Goal: Task Accomplishment & Management: Use online tool/utility

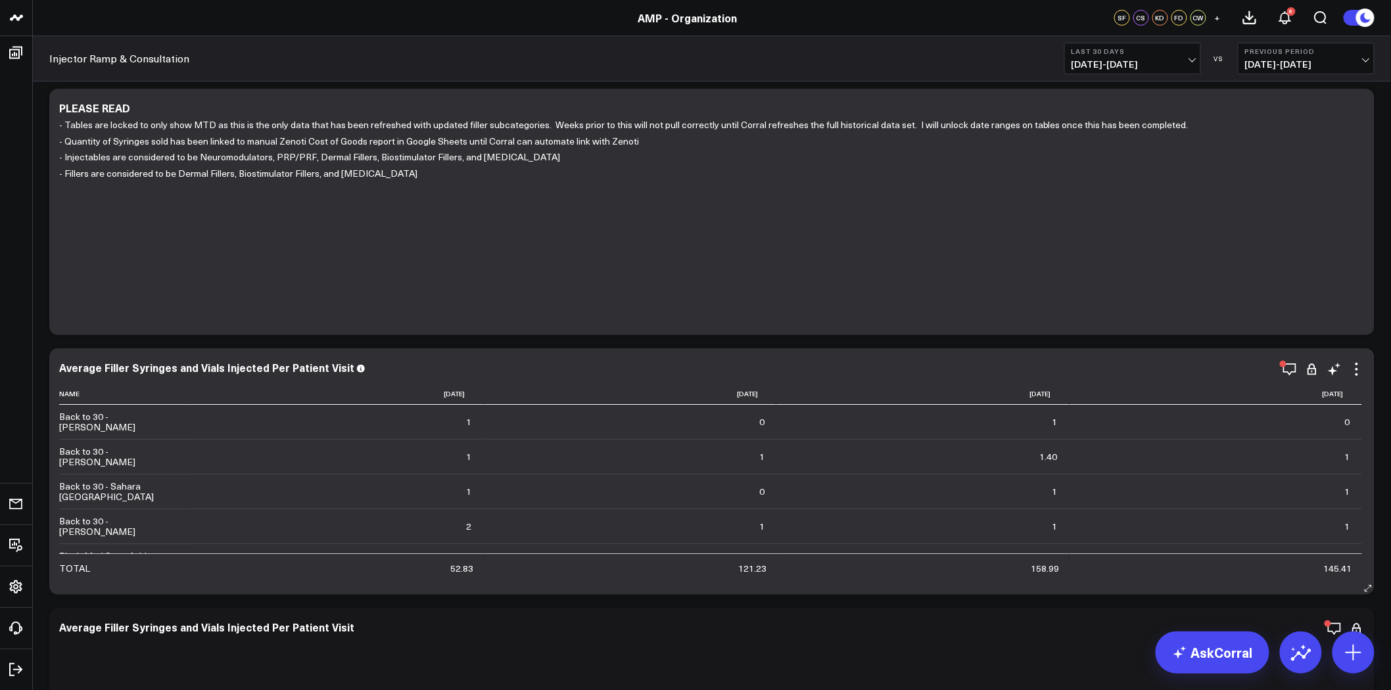
scroll to position [219, 0]
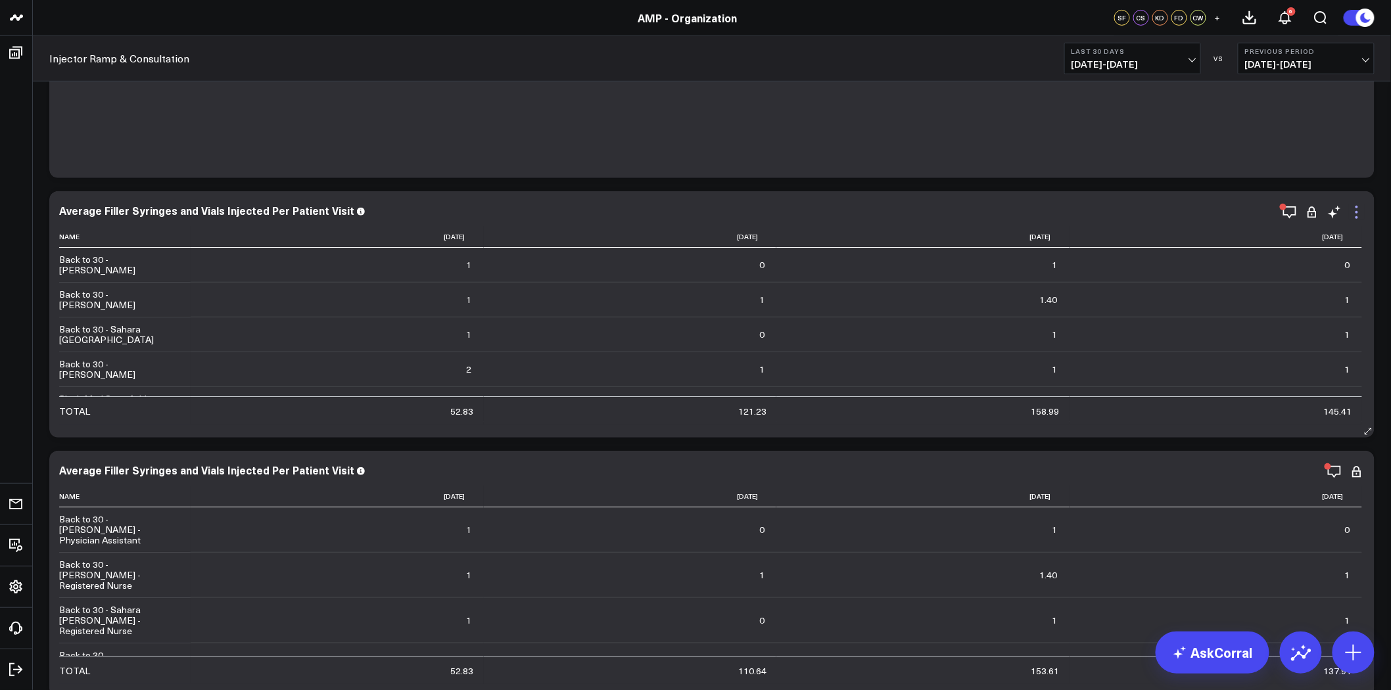
click at [1358, 206] on icon at bounding box center [1357, 212] width 16 height 16
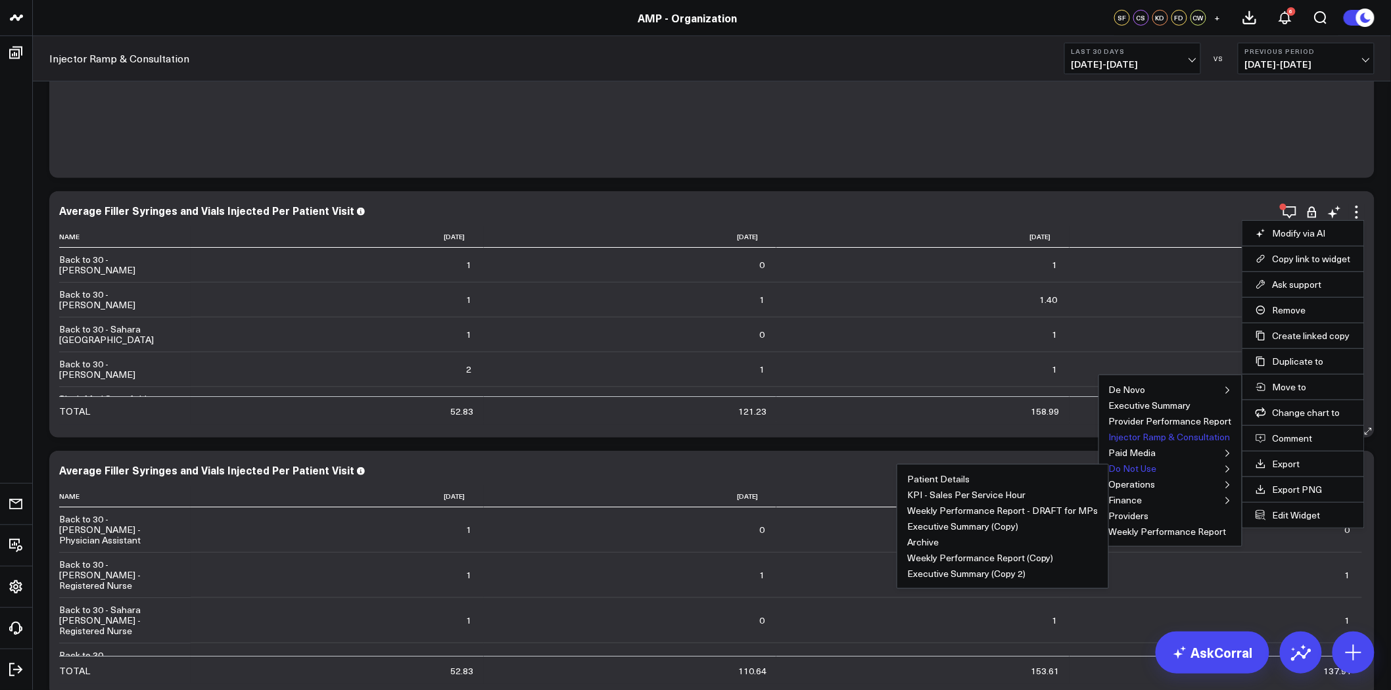
click at [1144, 468] on button "Do Not Use" at bounding box center [1133, 468] width 48 height 9
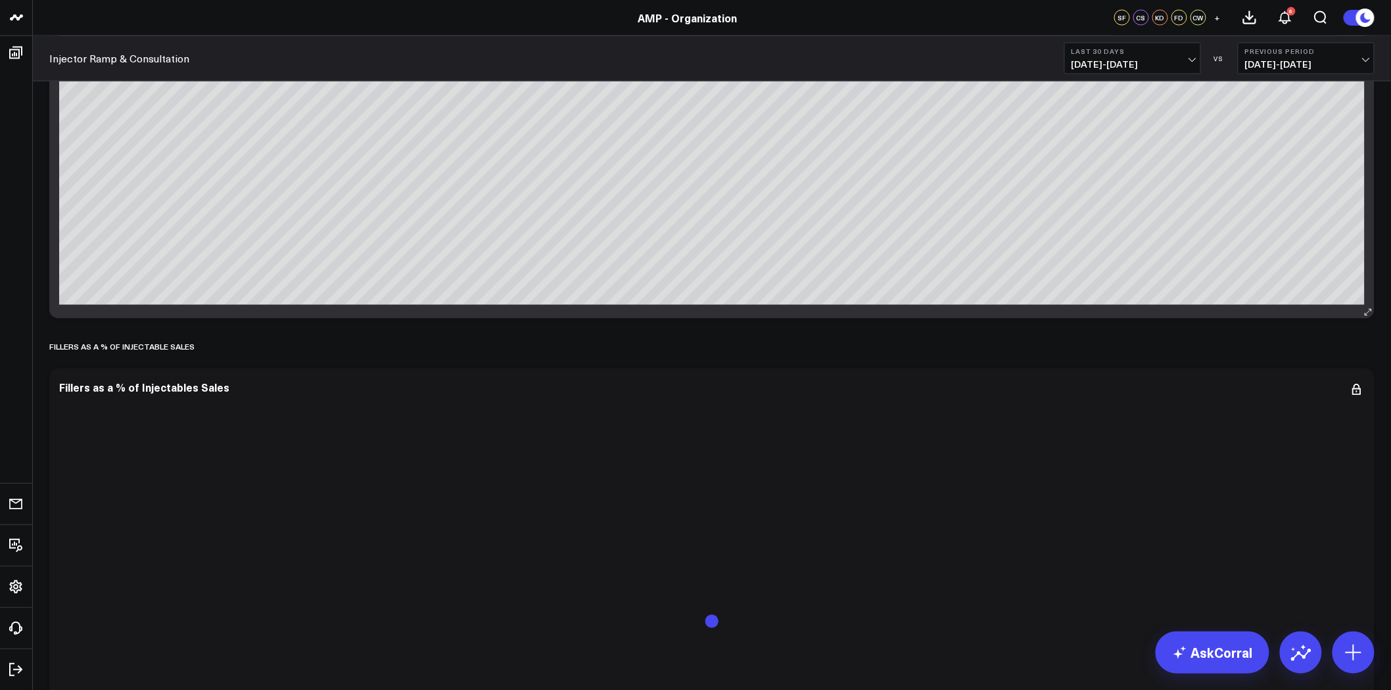
scroll to position [949, 0]
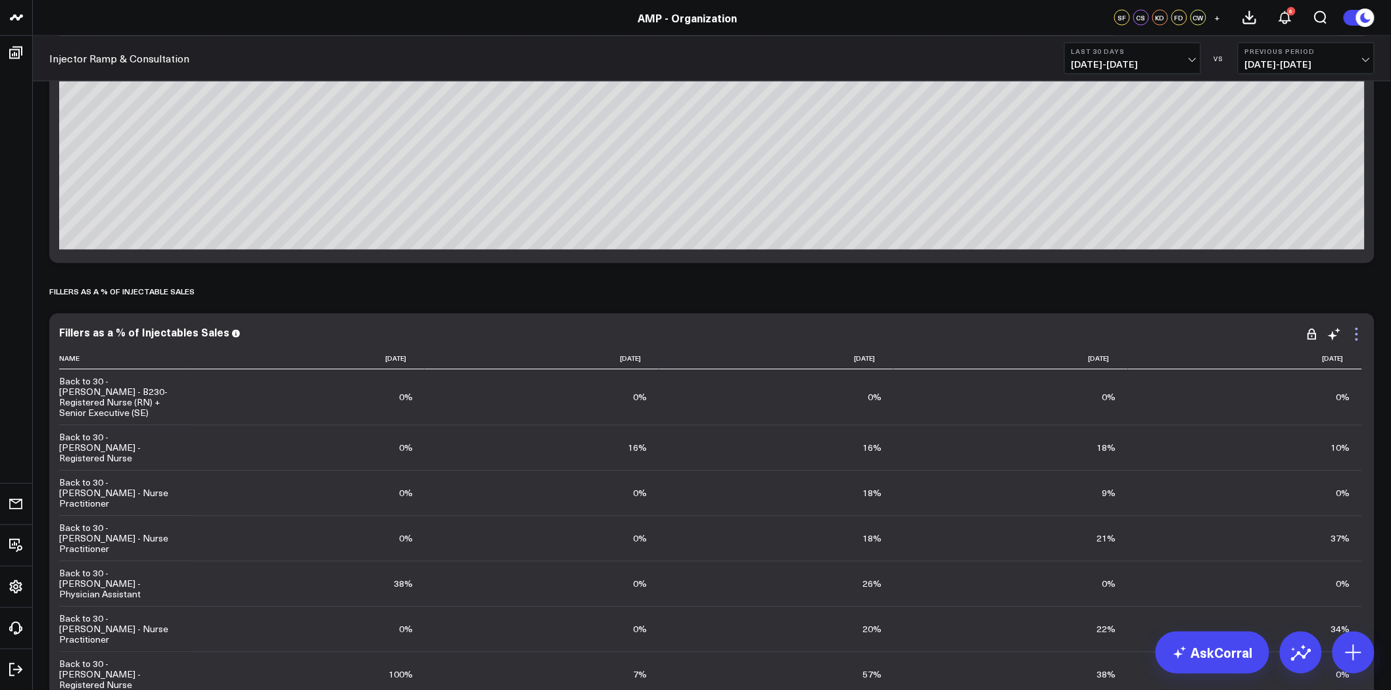
click at [1356, 329] on icon at bounding box center [1356, 329] width 3 height 3
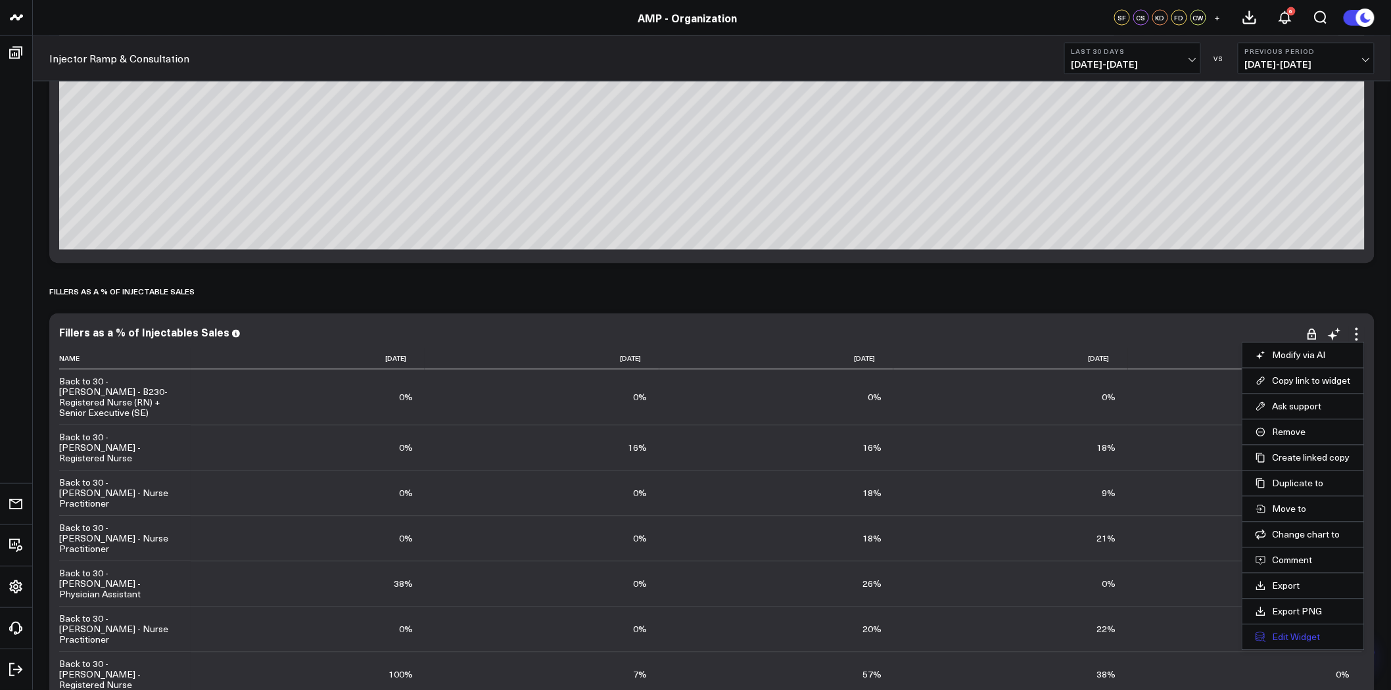
click at [1305, 640] on button "Edit Widget" at bounding box center [1302, 638] width 95 height 12
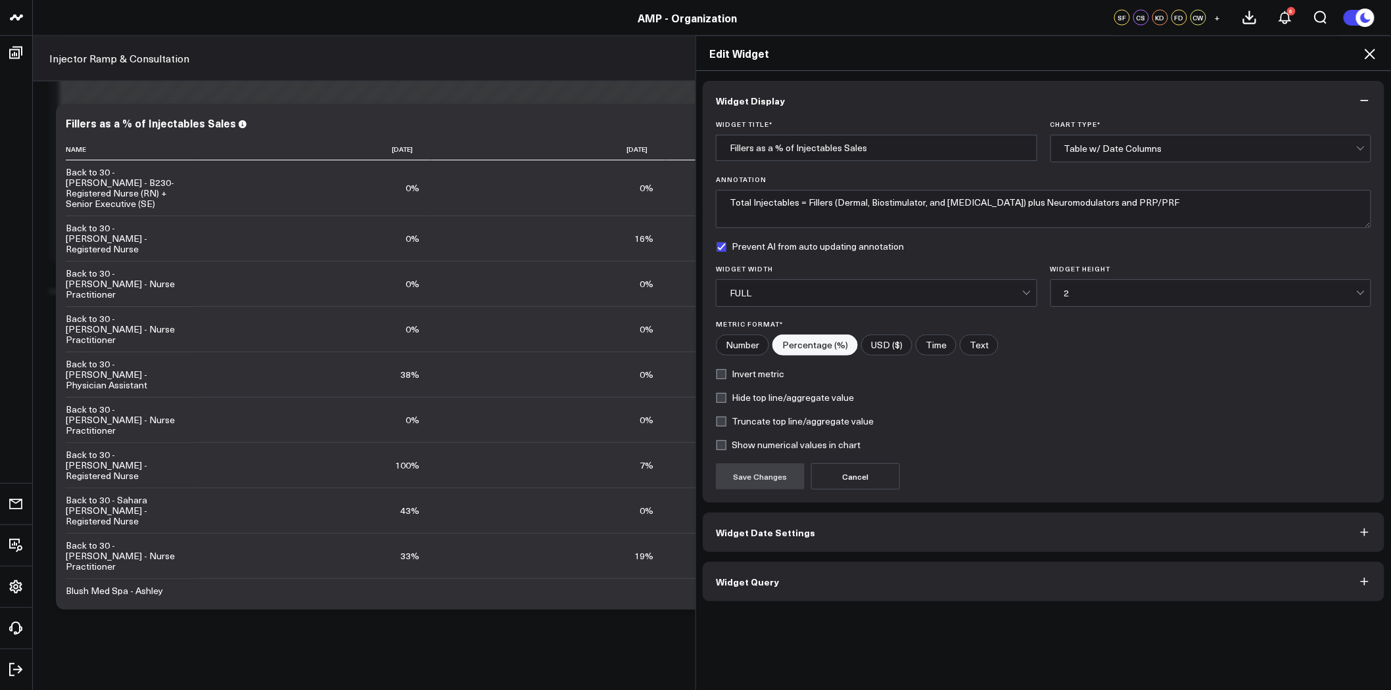
click at [924, 583] on button "Widget Query" at bounding box center [1044, 581] width 682 height 39
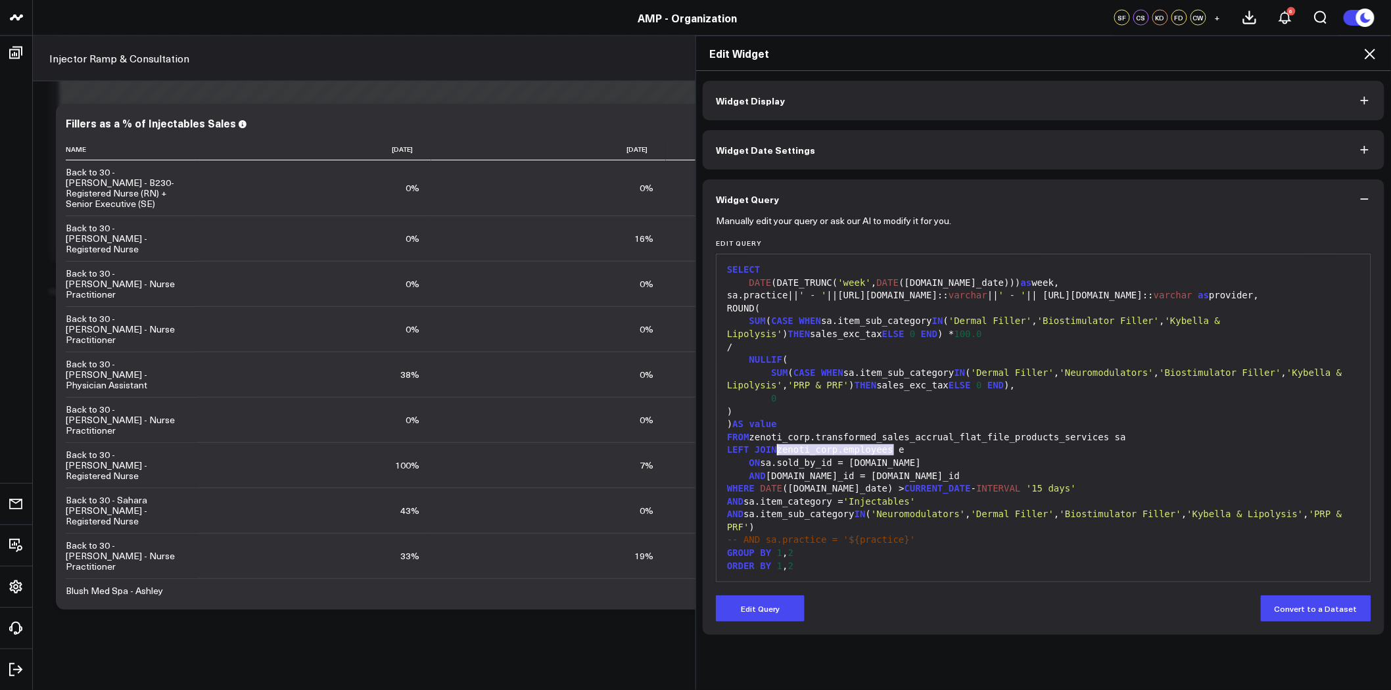
drag, startPoint x: 891, startPoint y: 450, endPoint x: 770, endPoint y: 450, distance: 120.9
click at [770, 450] on div "LEFT JOIN zenoti_corp.employees e" at bounding box center [1043, 450] width 641 height 13
click at [758, 613] on button "Edit Query" at bounding box center [760, 609] width 89 height 26
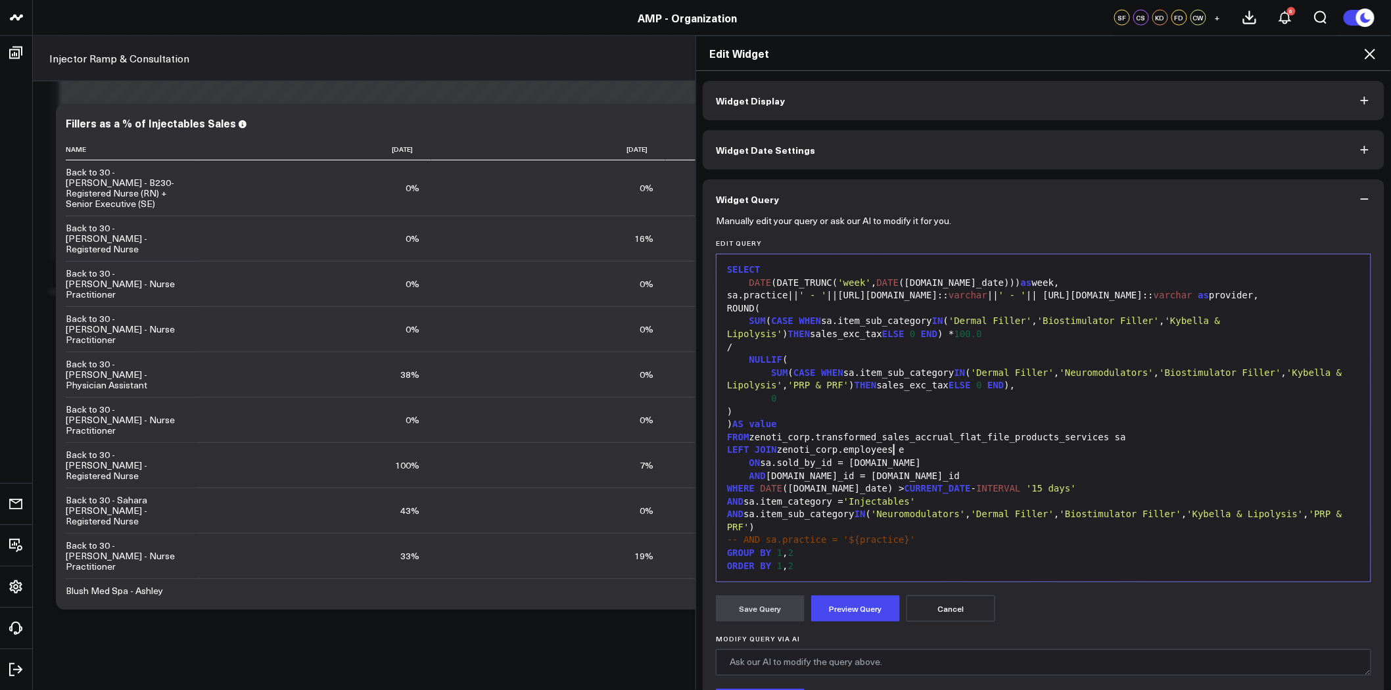
click at [901, 450] on div "LEFT JOIN zenoti_corp.employees e" at bounding box center [1043, 450] width 641 height 13
drag, startPoint x: 899, startPoint y: 451, endPoint x: 774, endPoint y: 451, distance: 124.9
click at [774, 451] on div "LEFT JOIN zenoti_corp.employees e" at bounding box center [1043, 450] width 641 height 13
click at [811, 465] on div "ON sa.sold_by_id = e.id" at bounding box center [1043, 463] width 641 height 13
drag, startPoint x: 866, startPoint y: 463, endPoint x: 839, endPoint y: 464, distance: 27.0
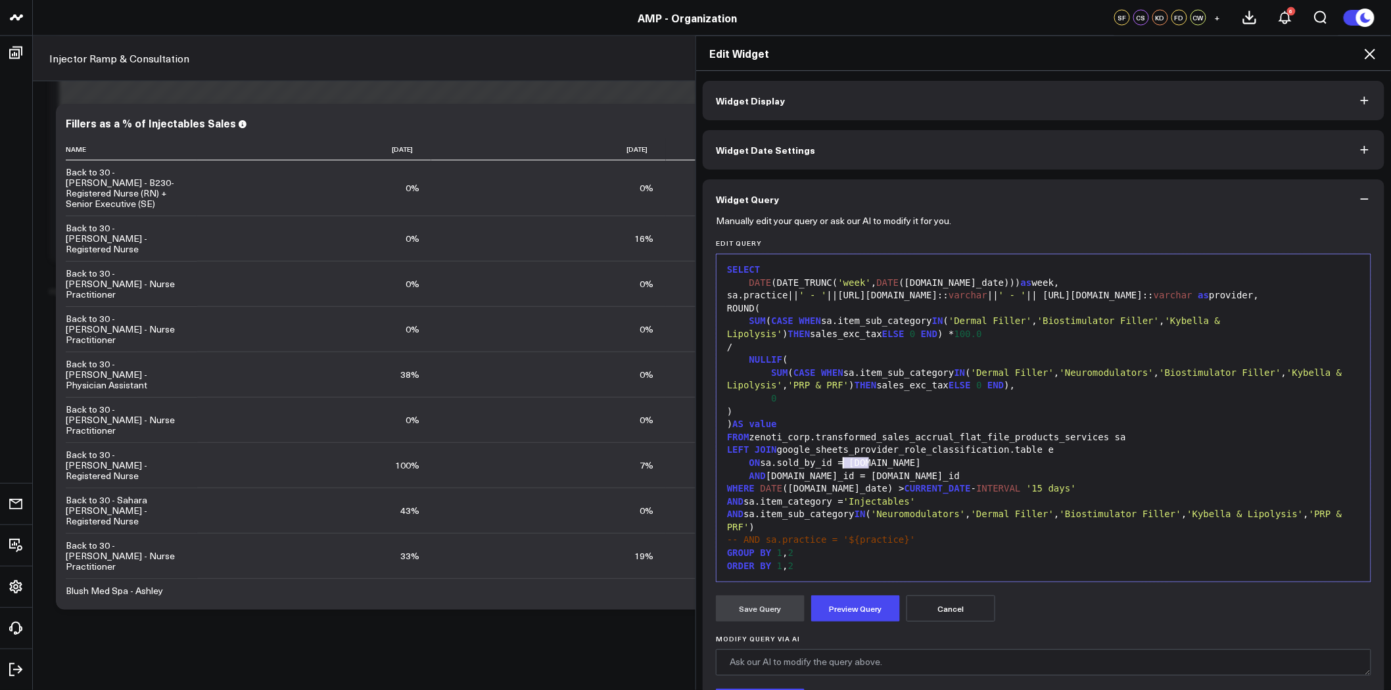
click at [839, 464] on div "ON sa.sold_by_id = e.id" at bounding box center [1043, 463] width 641 height 13
drag, startPoint x: 858, startPoint y: 477, endPoint x: 740, endPoint y: 481, distance: 118.4
click at [740, 481] on div "AND sa.center_id = e.center_id" at bounding box center [1043, 476] width 641 height 13
click at [1072, 296] on div "sa.practice|| ' - ' ||e.personal_info.name:: varchar || ' - ' || e.job_info.nam…" at bounding box center [1043, 295] width 641 height 13
click at [858, 298] on div "sa.practice|| ' - ' ||e.personal_info.name:: varchar || ' - ' || e.title:: varc…" at bounding box center [1043, 295] width 641 height 13
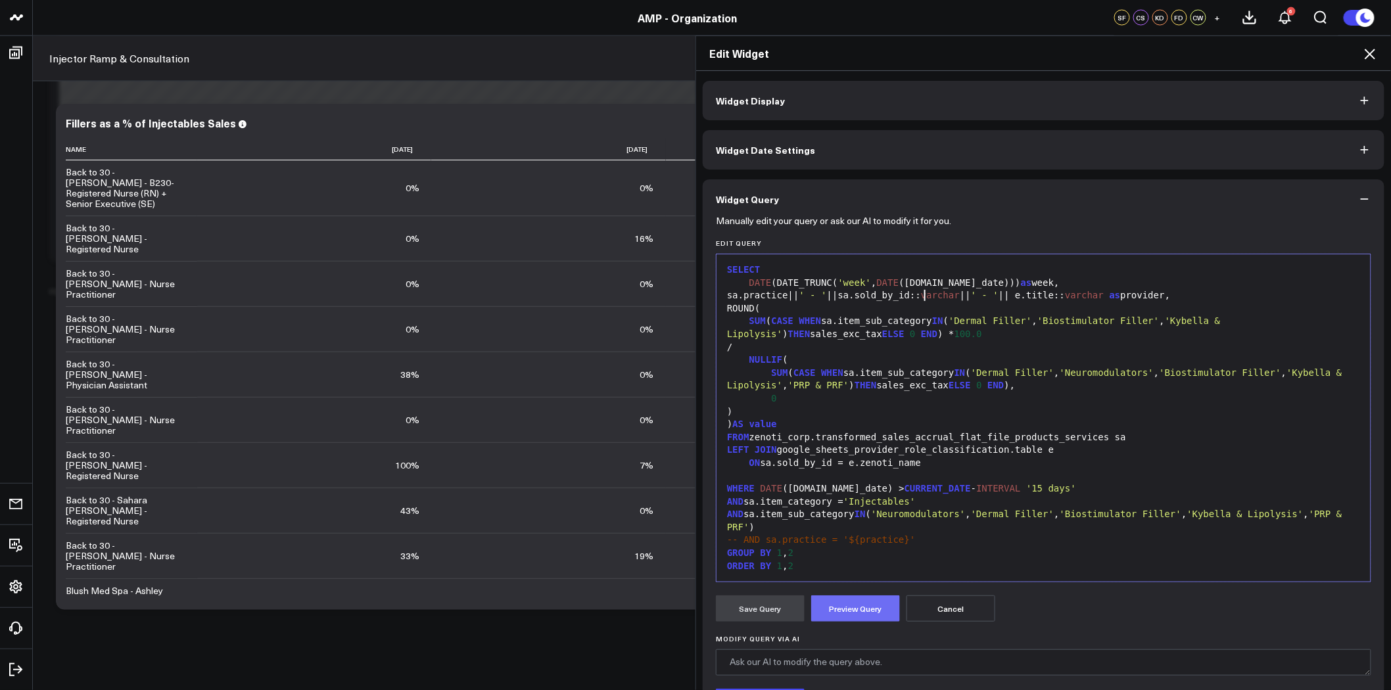
click at [841, 614] on button "Preview Query" at bounding box center [855, 609] width 89 height 26
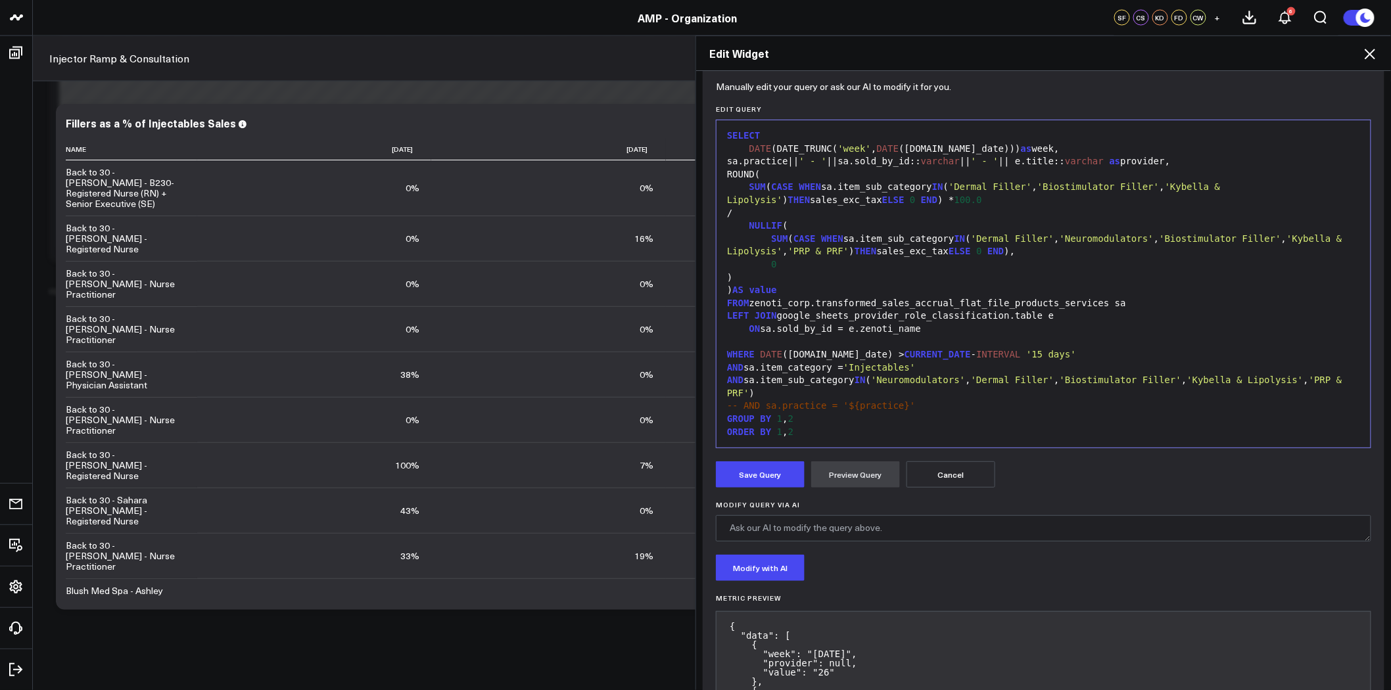
scroll to position [116, 0]
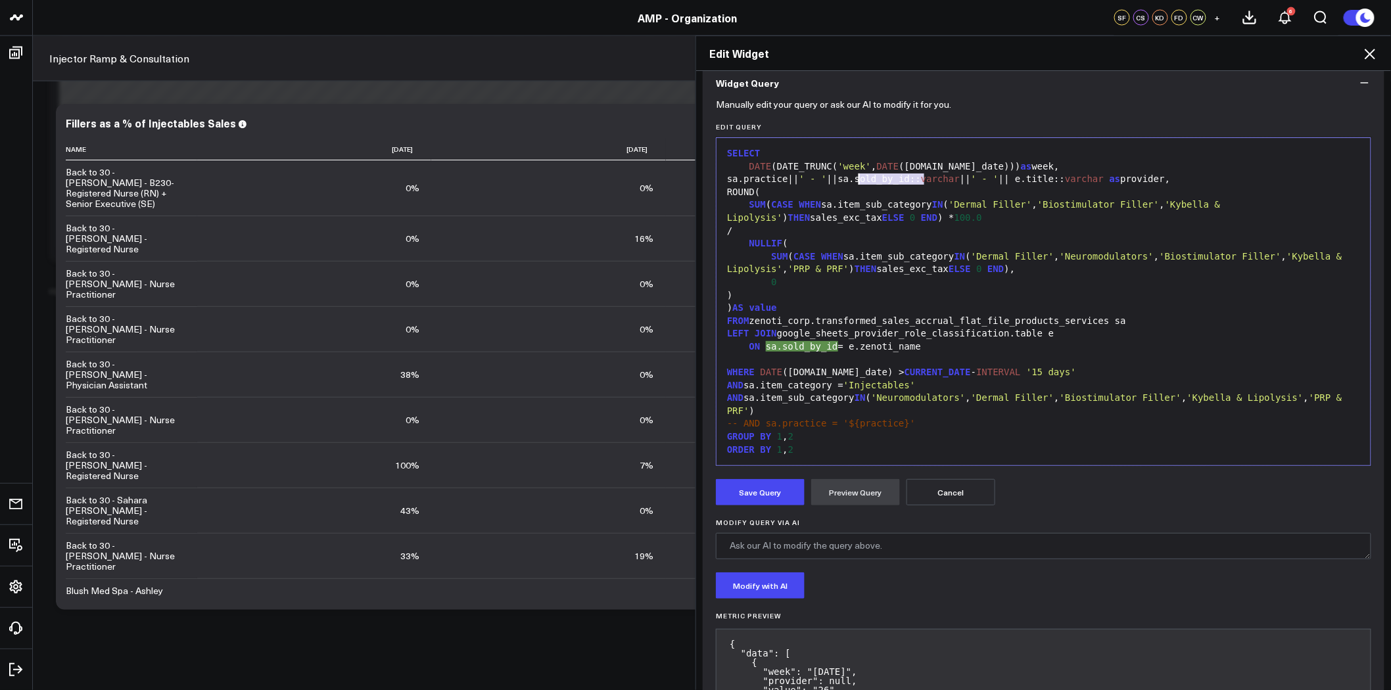
drag, startPoint x: 919, startPoint y: 178, endPoint x: 855, endPoint y: 178, distance: 64.4
click at [855, 178] on div "sa.practice|| ' - ' ||sa.sold_by_id:: varchar || ' - ' || e.title:: varchar as …" at bounding box center [1043, 179] width 641 height 13
click at [889, 181] on div "sa.practice|| ' - ' ||sa.sold_by_id:: varchar || ' - ' || e.title:: varchar as …" at bounding box center [1043, 179] width 641 height 13
click at [857, 176] on div "sa.practice|| ' - ' ||sa.sold_by_id:: varchar || ' - ' || e.title:: varchar as …" at bounding box center [1043, 179] width 641 height 13
click at [855, 178] on div "sa.practice|| ' - ' ||sa.sold_by_id:: varchar || ' - ' || e.title:: varchar as …" at bounding box center [1043, 179] width 641 height 13
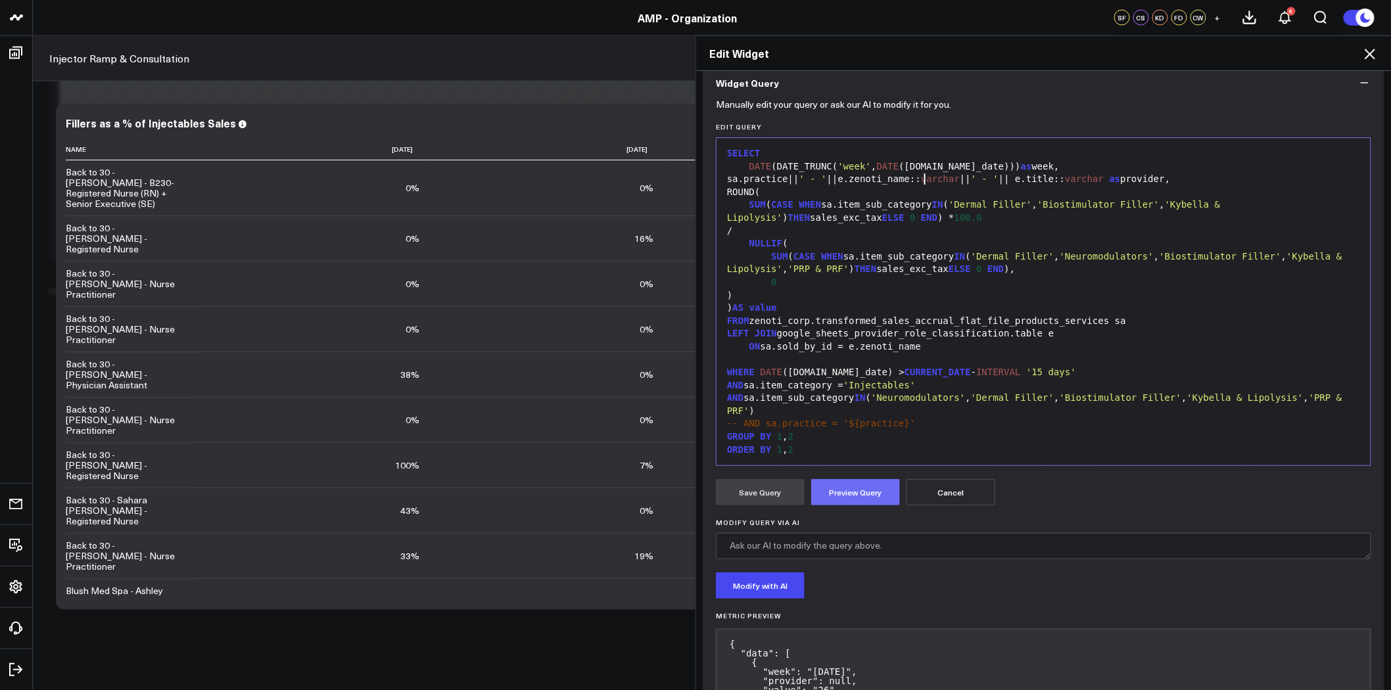
click at [872, 481] on button "Preview Query" at bounding box center [855, 492] width 89 height 26
click at [961, 496] on button "Cancel" at bounding box center [950, 492] width 89 height 26
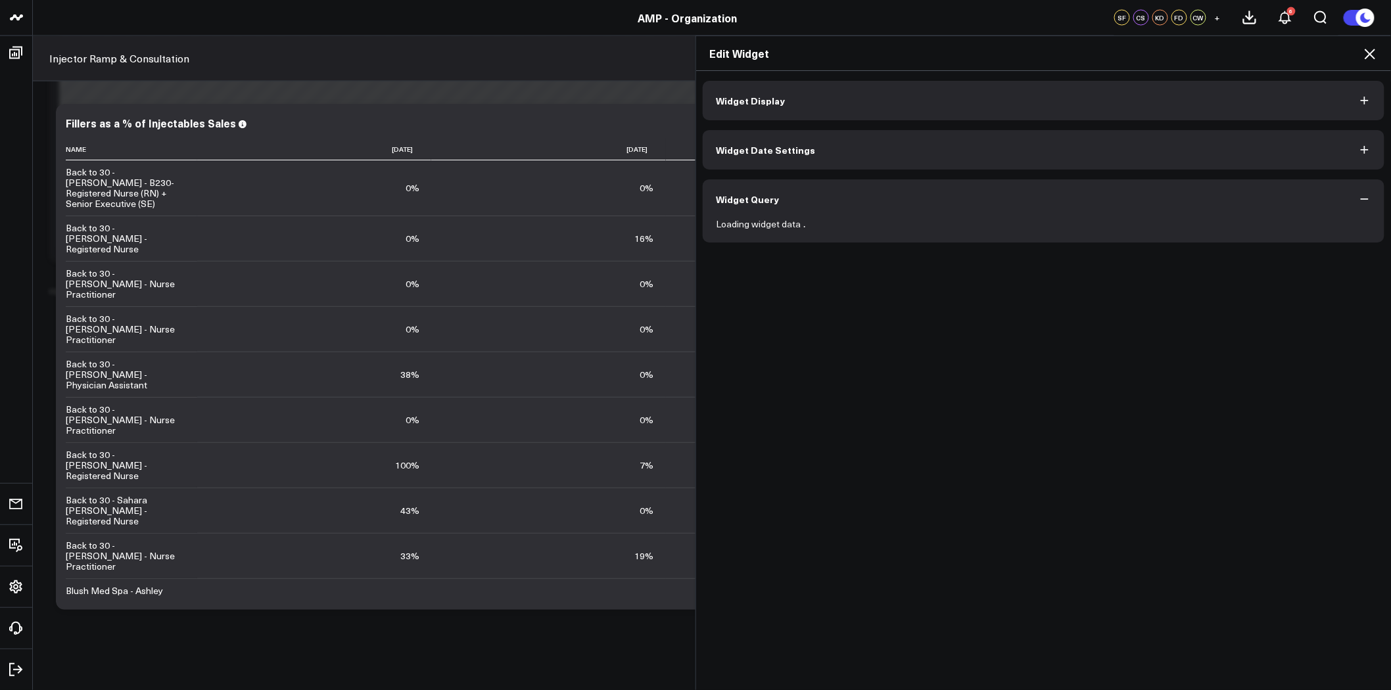
scroll to position [0, 0]
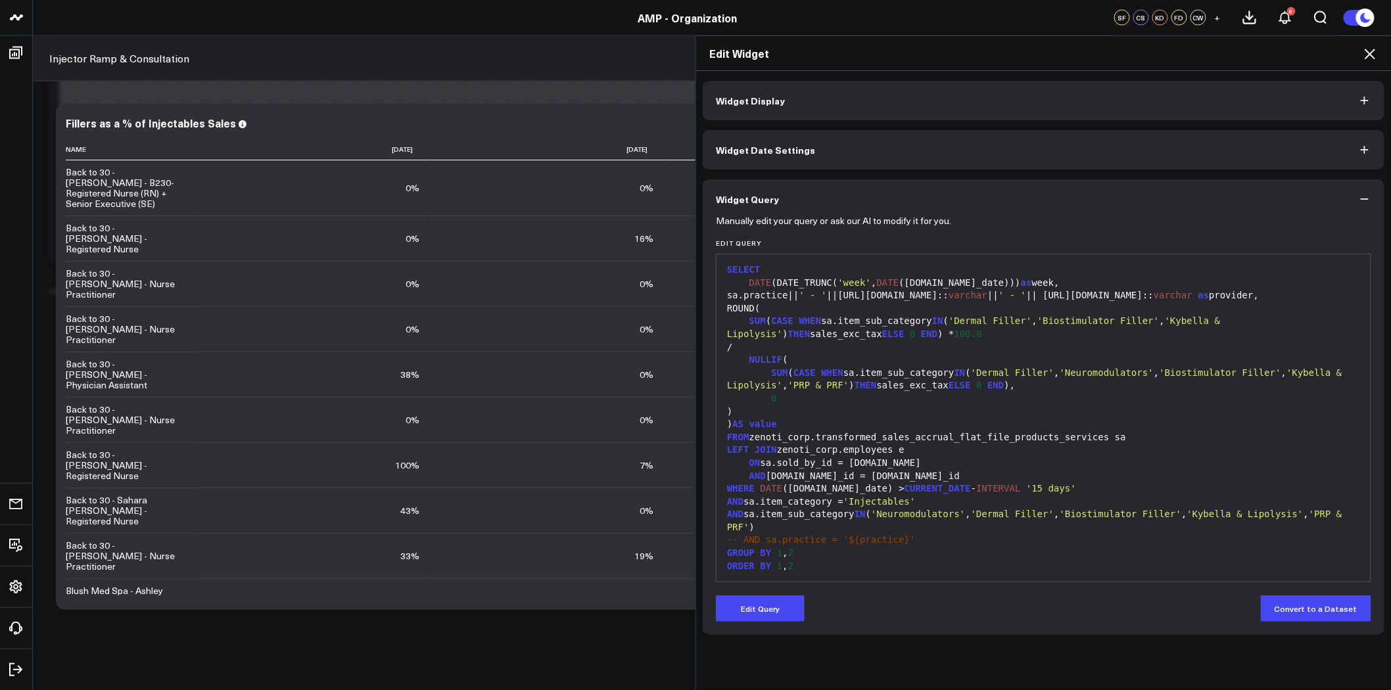
click at [741, 294] on div "sa.practice|| ' - ' ||e.personal_info.name:: varchar || ' - ' || e.job_info.nam…" at bounding box center [1043, 295] width 641 height 13
click at [747, 609] on button "Edit Query" at bounding box center [760, 609] width 89 height 26
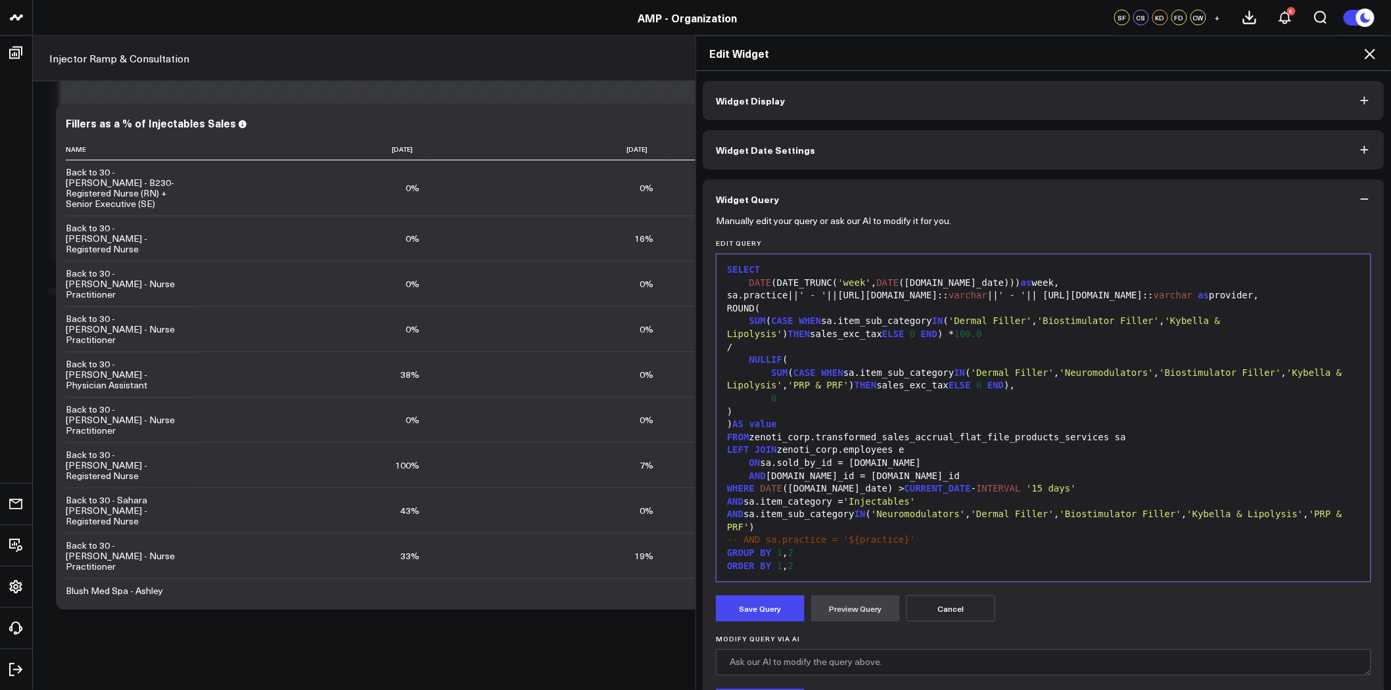
click at [743, 297] on div "sa.practice|| ' - ' ||e.personal_info.name:: varchar || ' - ' || e.job_info.nam…" at bounding box center [1043, 295] width 641 height 13
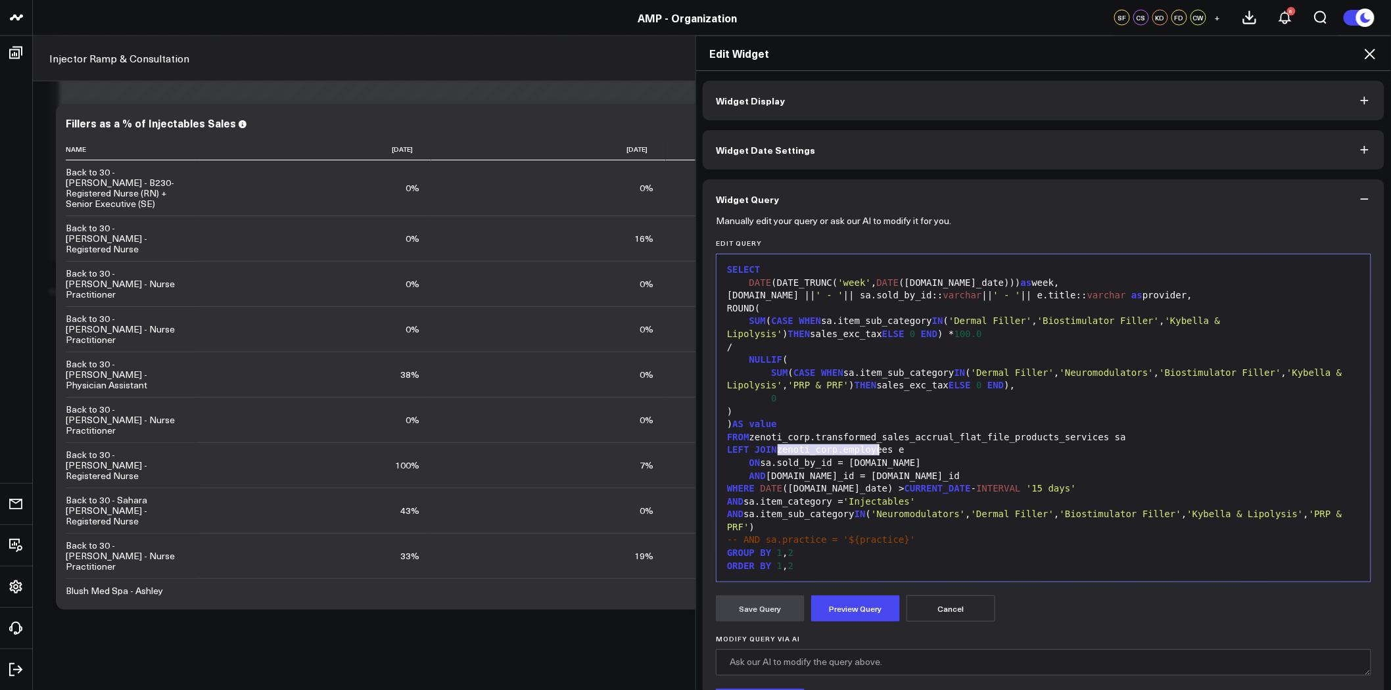
drag, startPoint x: 773, startPoint y: 450, endPoint x: 876, endPoint y: 452, distance: 103.2
click at [876, 452] on div "LEFT JOIN zenoti_corp.employees e" at bounding box center [1043, 450] width 641 height 13
click at [910, 456] on div "LEFT JOIN zenoti_corp.employees e" at bounding box center [1043, 450] width 641 height 13
drag, startPoint x: 895, startPoint y: 449, endPoint x: 774, endPoint y: 447, distance: 121.0
click at [774, 447] on div "LEFT JOIN zenoti_corp.employees e" at bounding box center [1043, 450] width 641 height 13
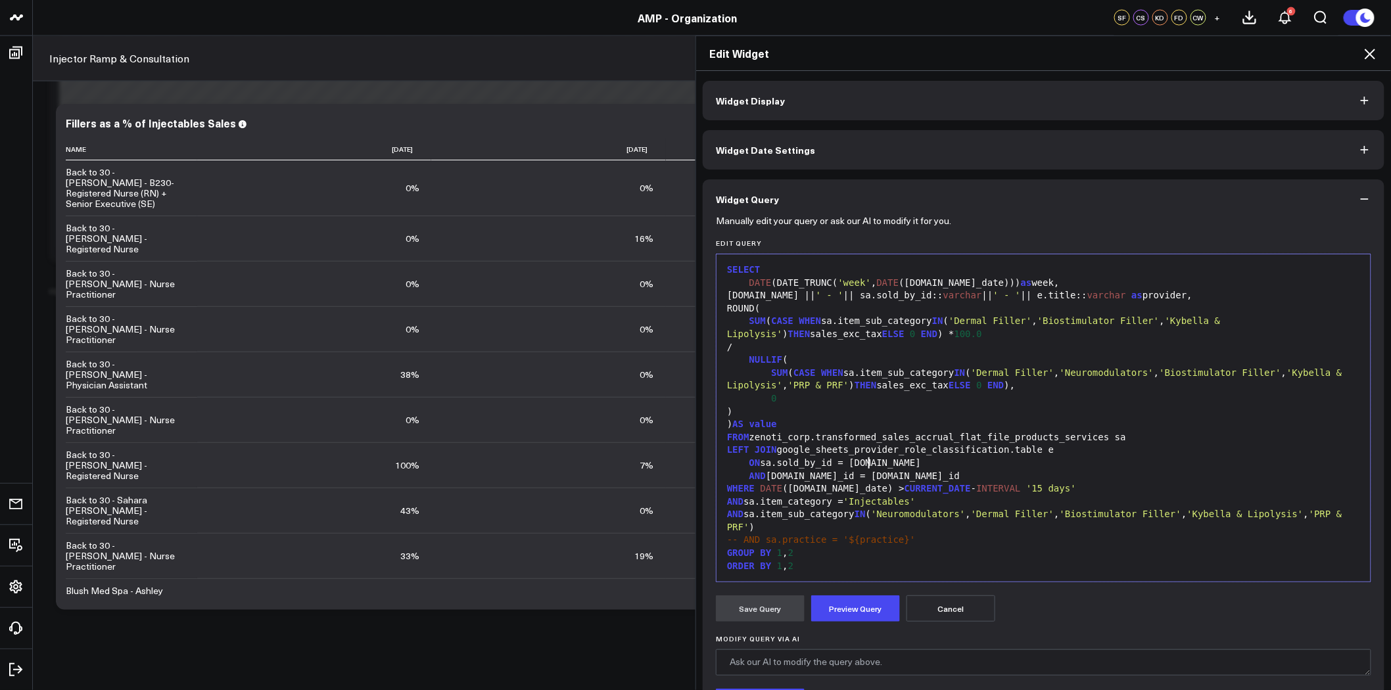
click at [895, 459] on div "ON sa.sold_by_id = e.id" at bounding box center [1043, 463] width 641 height 13
drag, startPoint x: 868, startPoint y: 463, endPoint x: 839, endPoint y: 463, distance: 28.9
click at [839, 463] on div "ON sa.sold_by_id = e.id" at bounding box center [1043, 463] width 641 height 13
drag, startPoint x: 901, startPoint y: 475, endPoint x: 726, endPoint y: 471, distance: 175.5
click at [726, 471] on div "AND sa.center_id = e.center_id" at bounding box center [1043, 476] width 641 height 13
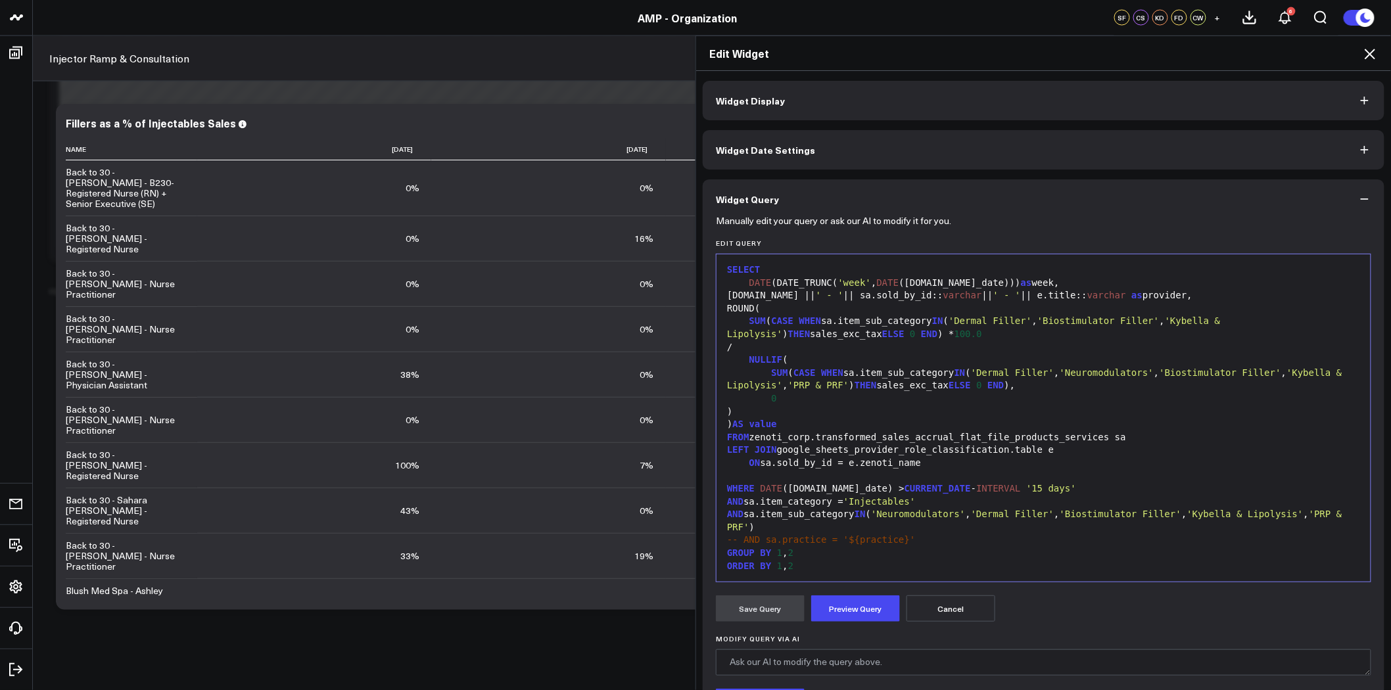
click at [878, 593] on form "Manually edit your query or ask our AI to modify it for you. Edit Query Selecti…" at bounding box center [1043, 585] width 655 height 732
click at [872, 601] on button "Preview Query" at bounding box center [855, 609] width 89 height 26
click at [810, 465] on div "ON sa.sold_by_id = e.zenoti_name" at bounding box center [1043, 463] width 641 height 13
click at [852, 617] on button "Preview Query" at bounding box center [855, 609] width 89 height 26
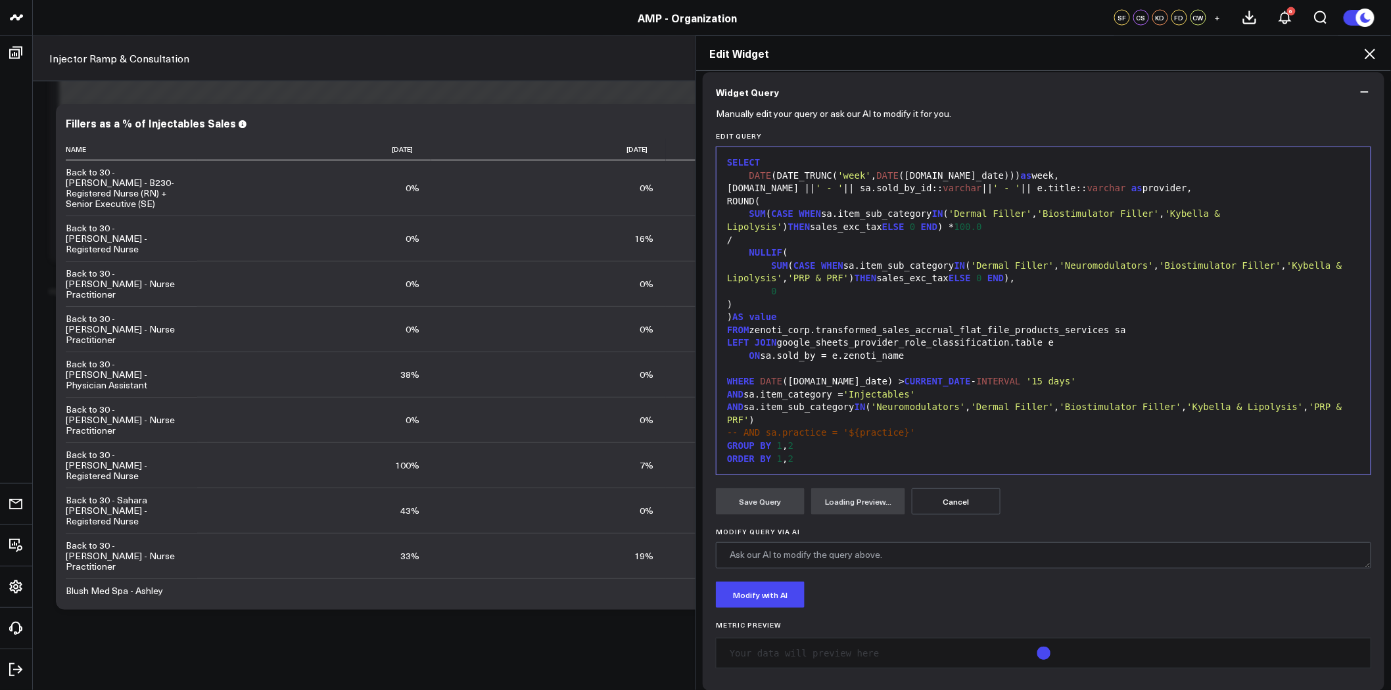
scroll to position [116, 0]
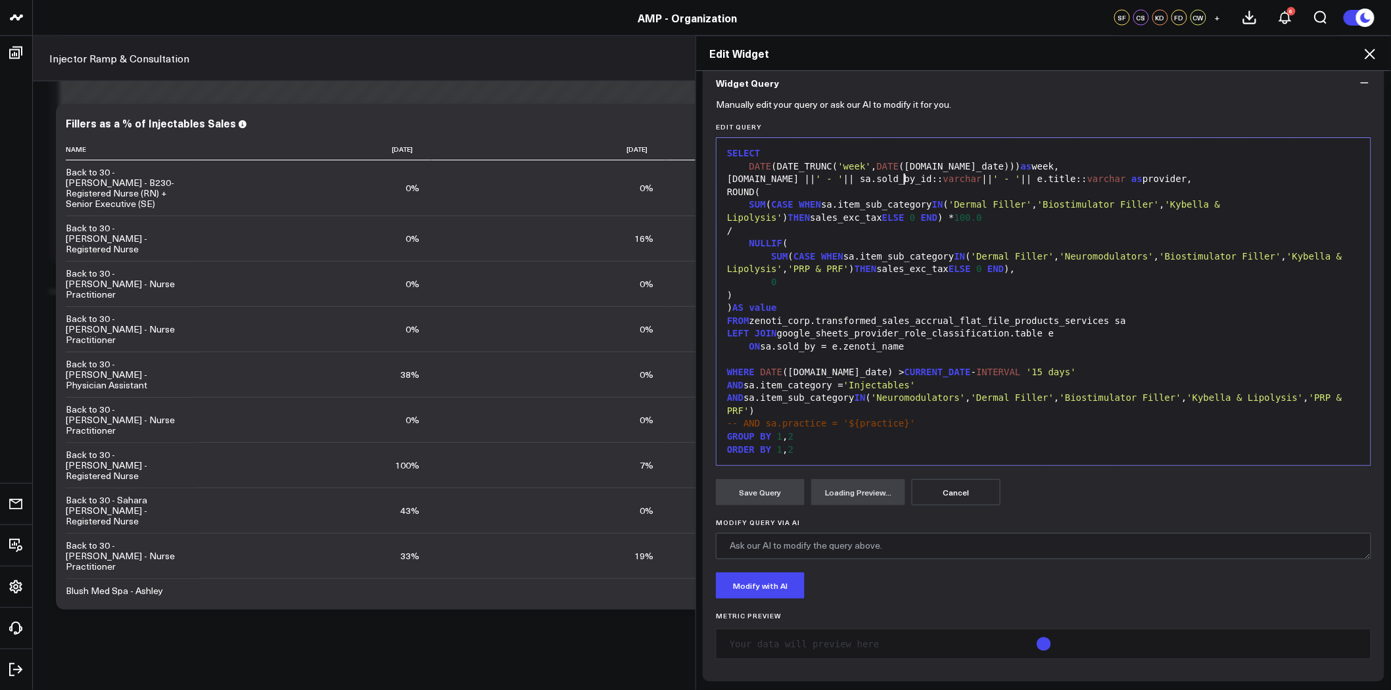
click at [899, 178] on div "e.center || ' - ' || sa.sold_by_id:: varchar || ' - ' || e.title:: varchar as p…" at bounding box center [1043, 179] width 641 height 13
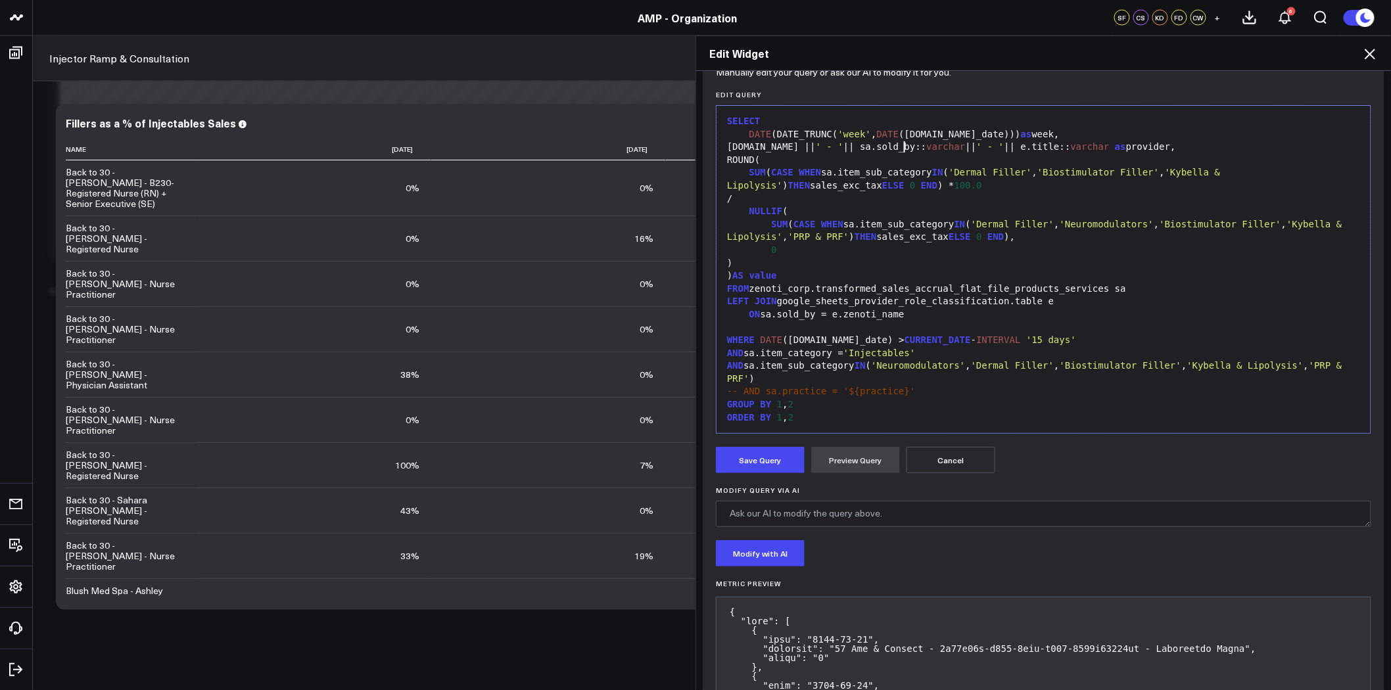
scroll to position [43, 0]
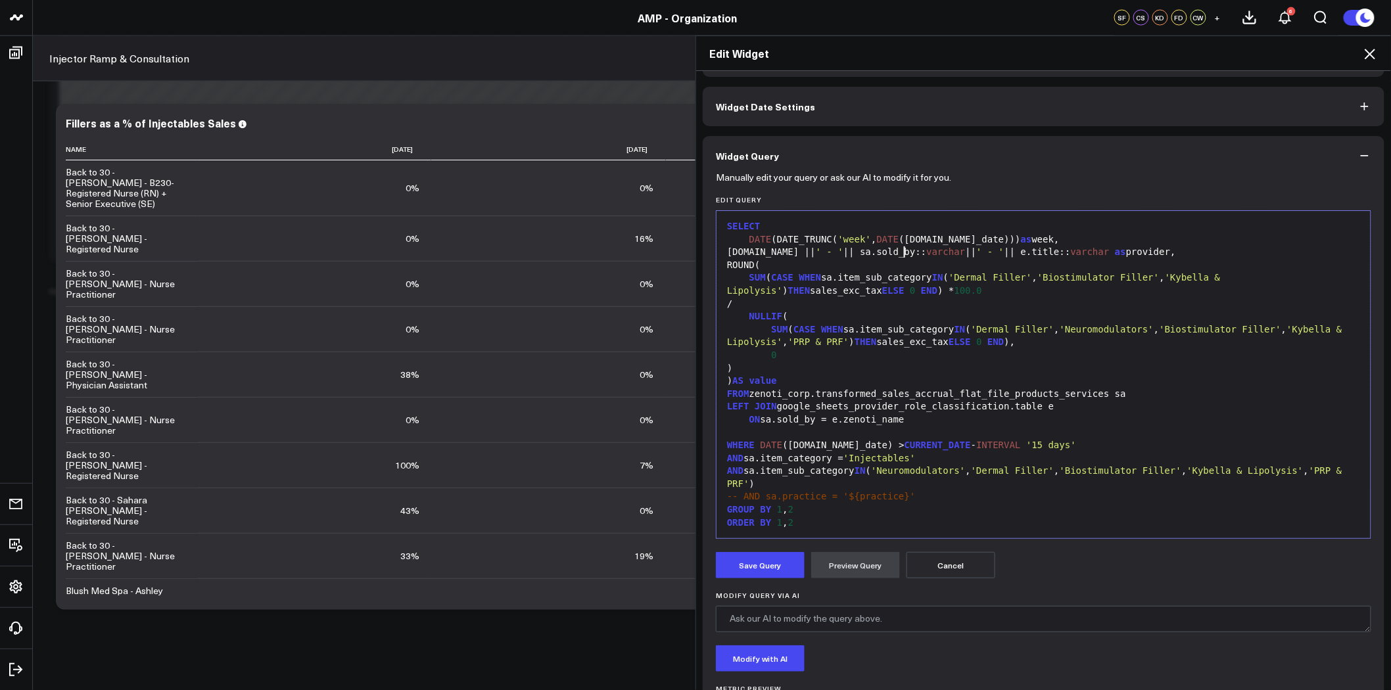
click at [976, 252] on span "' - '" at bounding box center [990, 251] width 28 height 11
click at [897, 253] on div "e.center || ' - ' || sa.sold_by:: varchar || ' - ' || e.title:: varchar as prov…" at bounding box center [1043, 252] width 641 height 13
click at [875, 570] on button "Preview Query" at bounding box center [855, 565] width 89 height 26
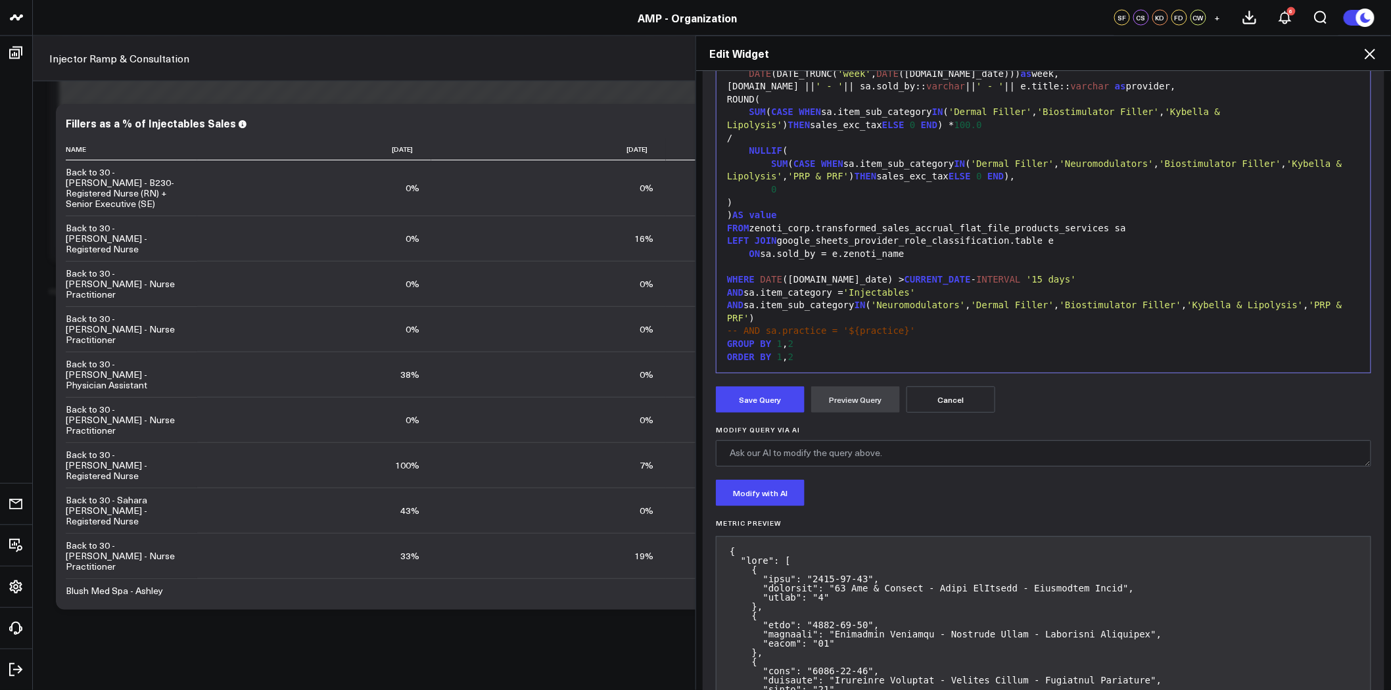
scroll to position [116, 0]
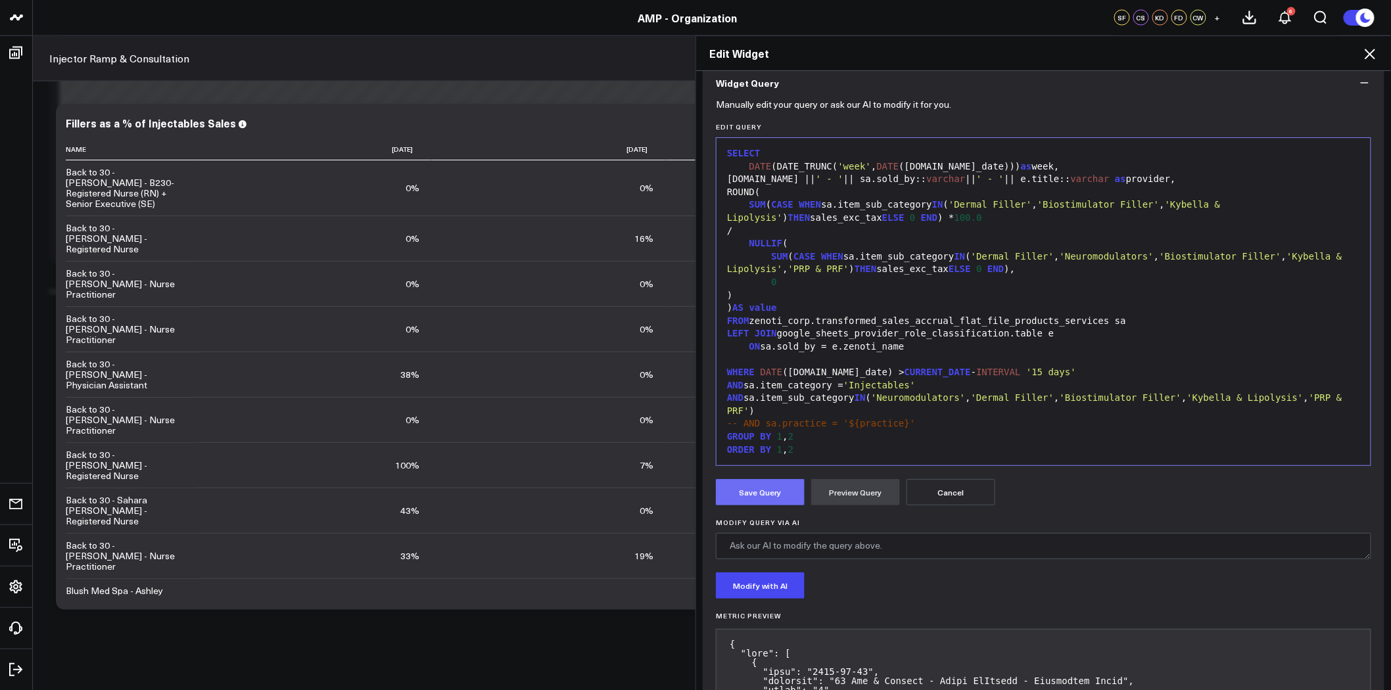
click at [765, 490] on button "Save Query" at bounding box center [760, 492] width 89 height 26
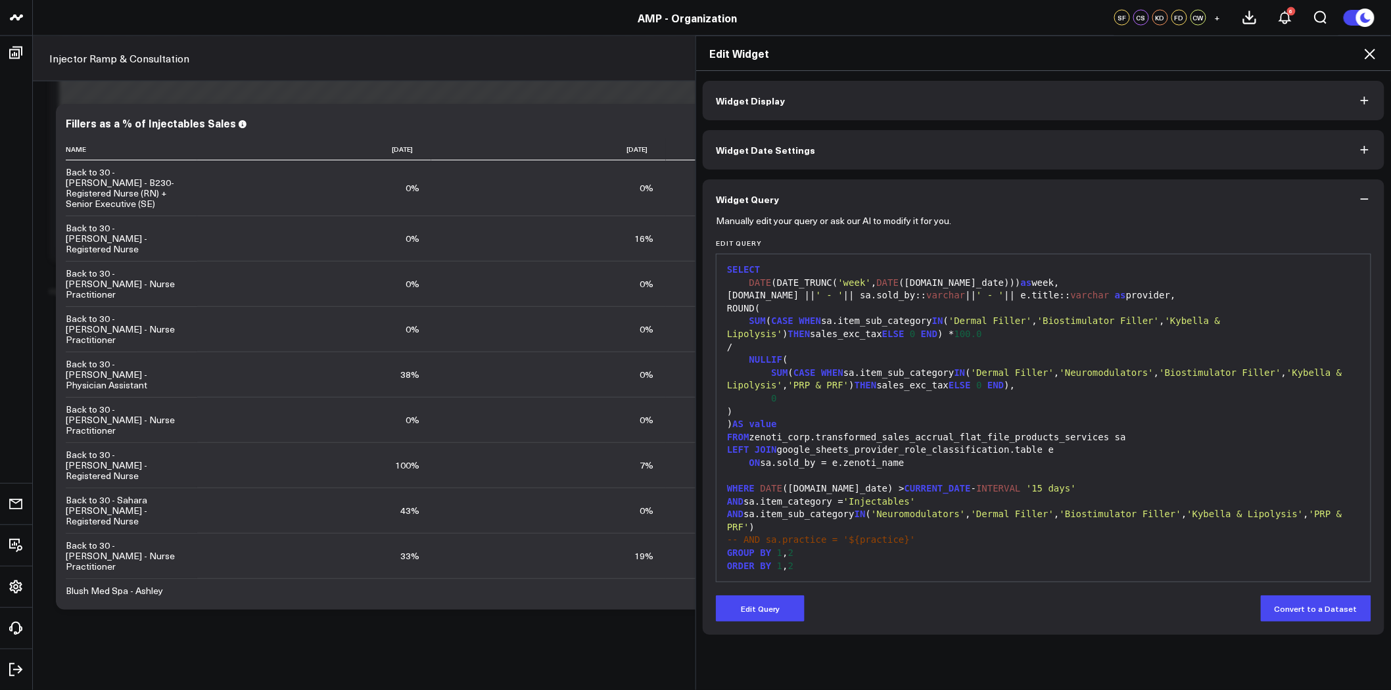
scroll to position [0, 0]
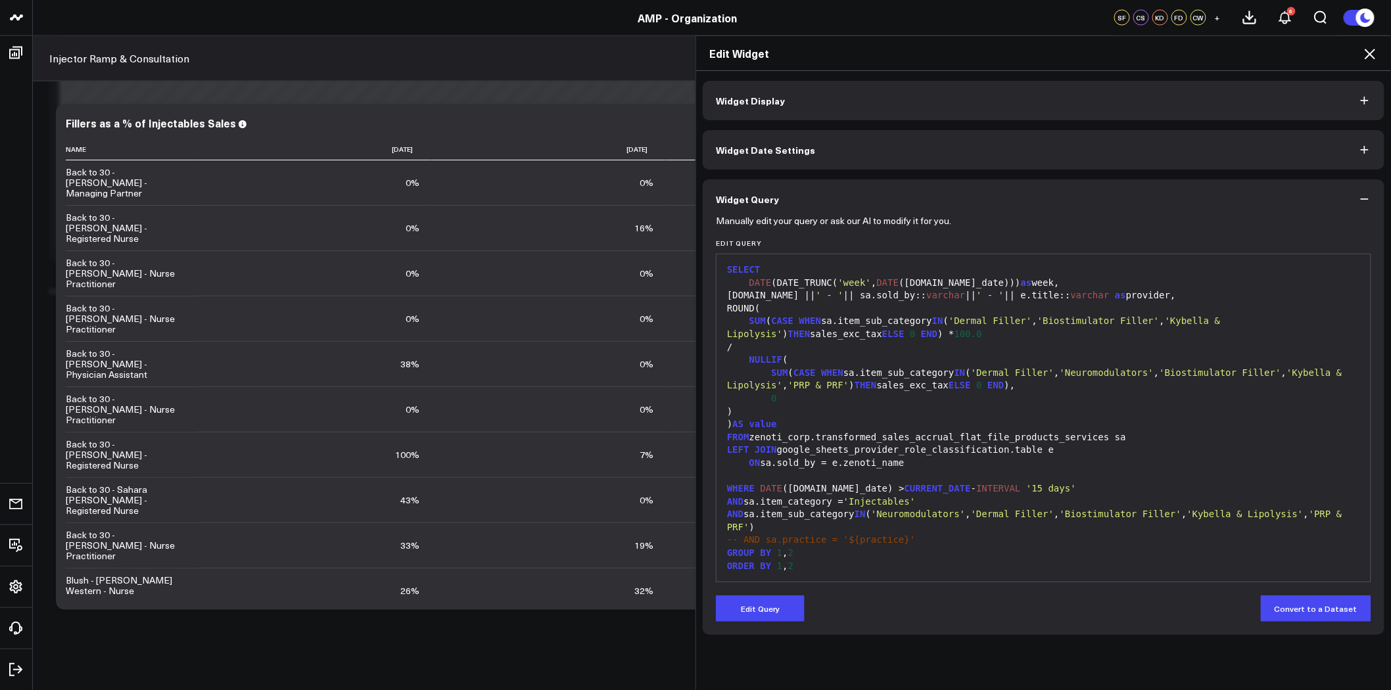
click at [1344, 516] on div "AND sa.item_sub_category IN ( 'Neuromodulators' , 'Dermal Filler' , 'Biostimula…" at bounding box center [1043, 521] width 641 height 26
click at [738, 610] on button "Edit Query" at bounding box center [760, 609] width 89 height 26
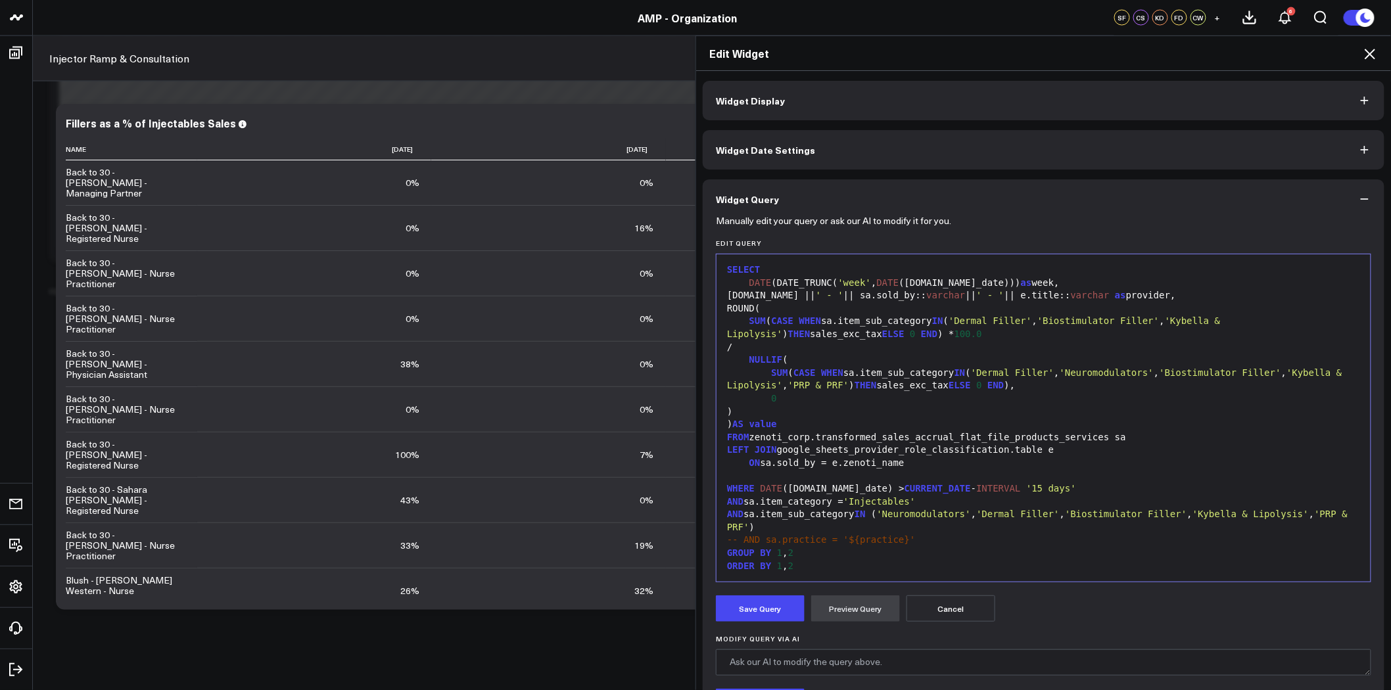
click at [755, 522] on span ")" at bounding box center [751, 527] width 5 height 11
click at [839, 605] on button "Preview Query" at bounding box center [855, 609] width 89 height 26
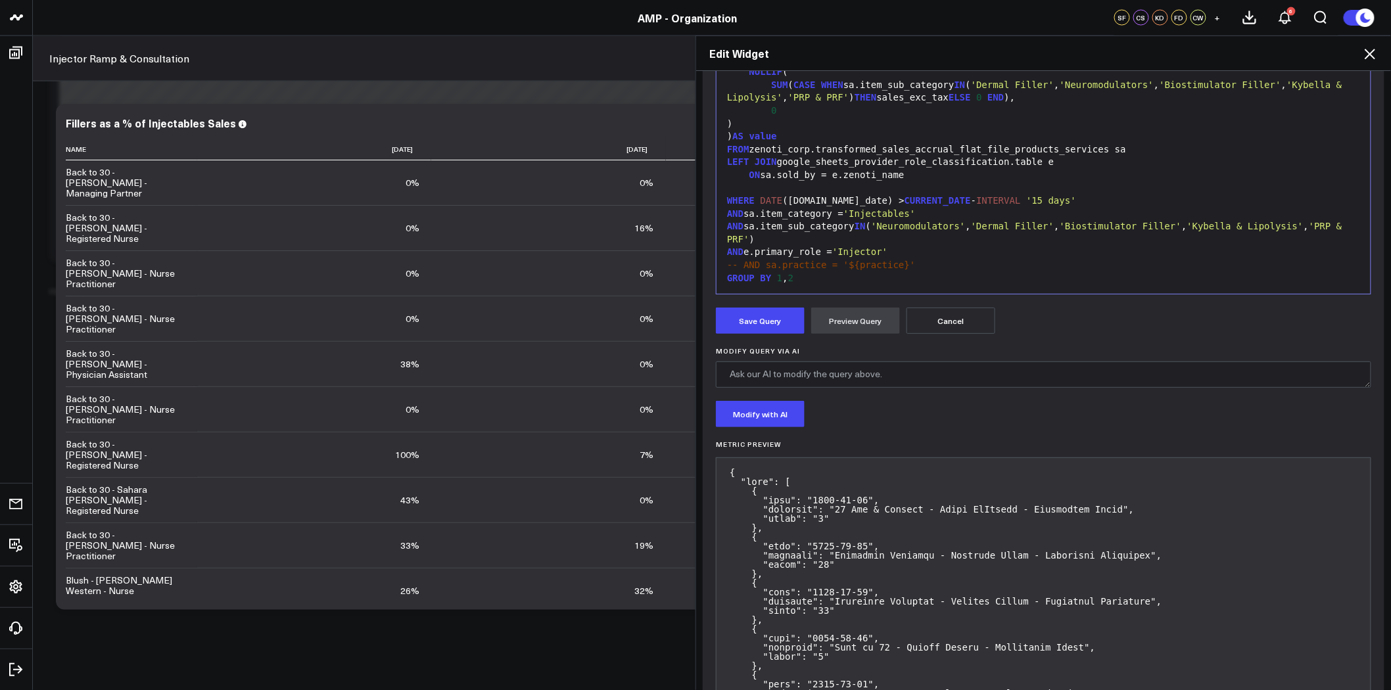
scroll to position [292, 0]
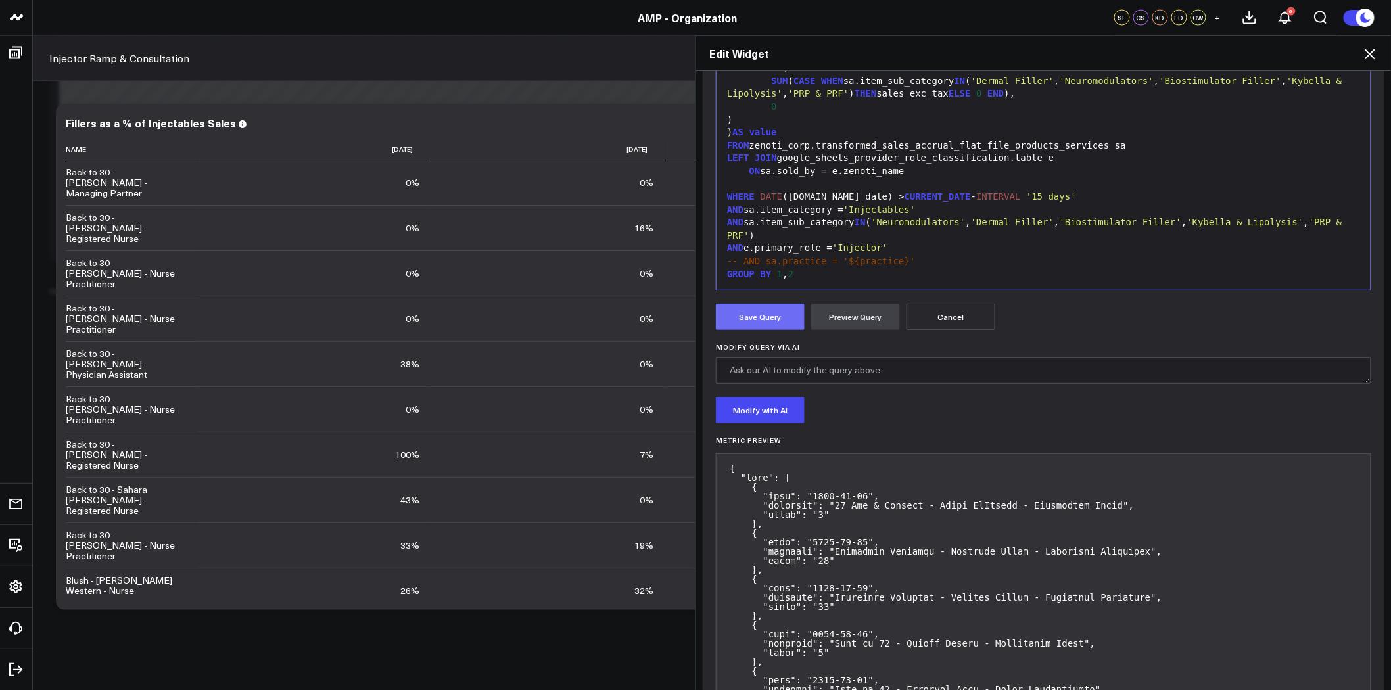
click at [744, 310] on button "Save Query" at bounding box center [760, 317] width 89 height 26
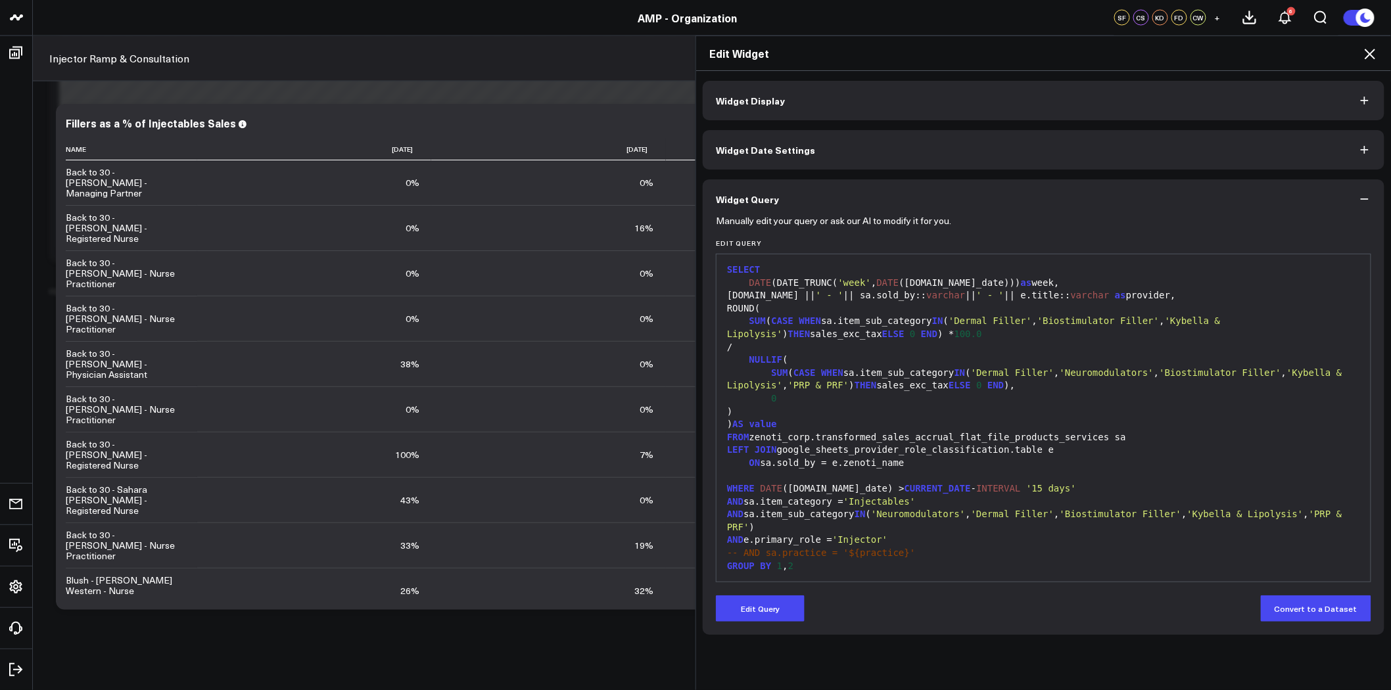
scroll to position [0, 0]
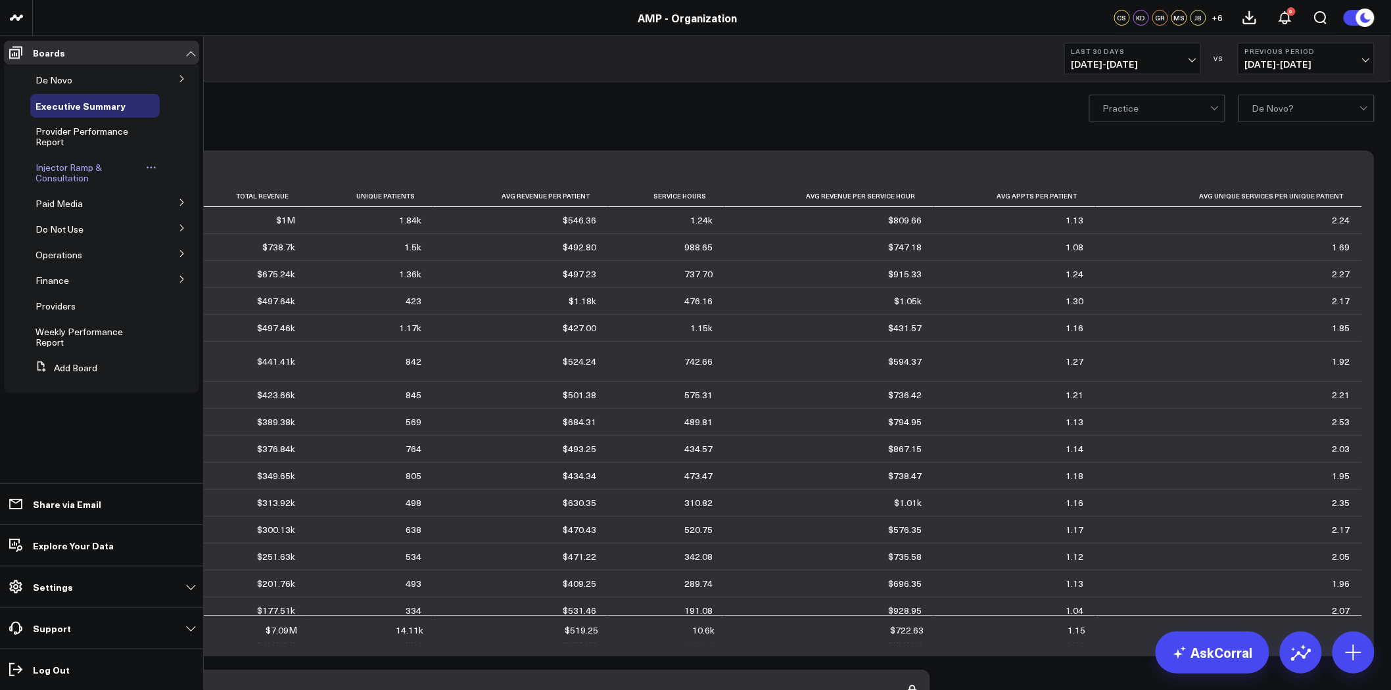
click at [81, 168] on span "Injector Ramp & Consultation" at bounding box center [68, 172] width 66 height 23
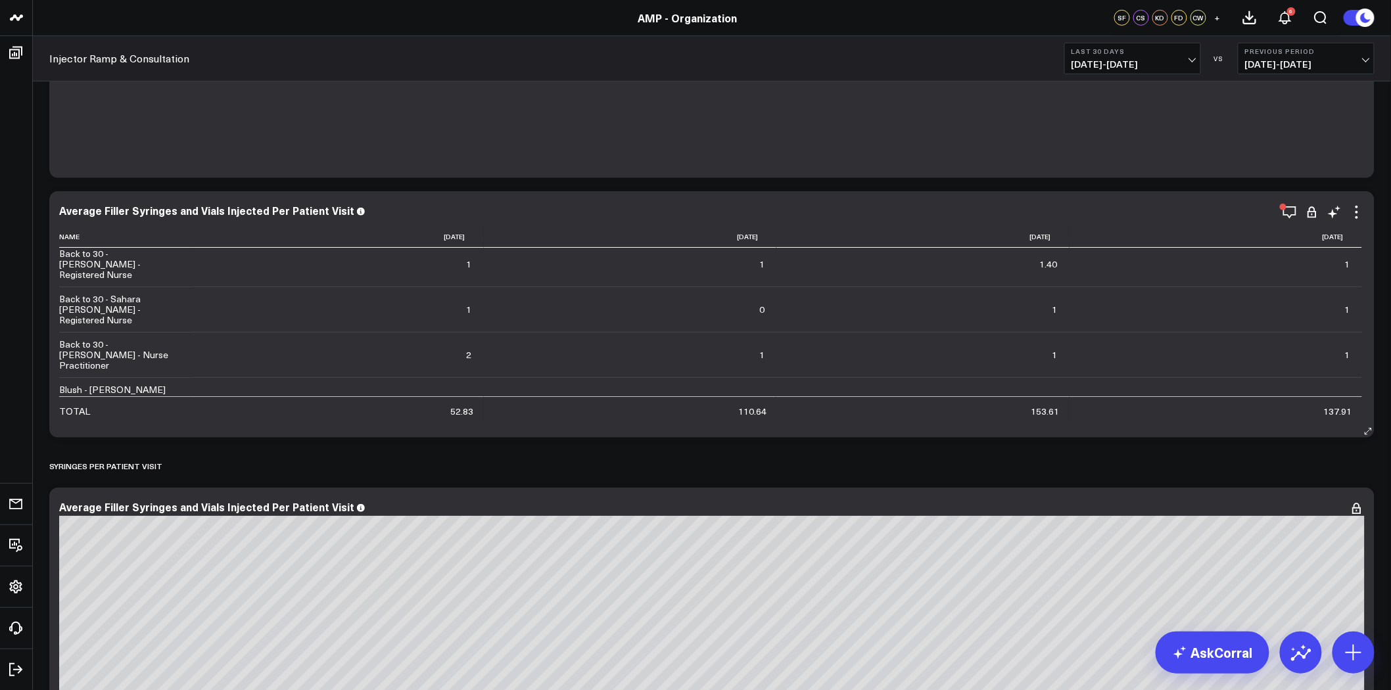
scroll to position [73, 0]
click at [1357, 207] on icon at bounding box center [1356, 207] width 3 height 3
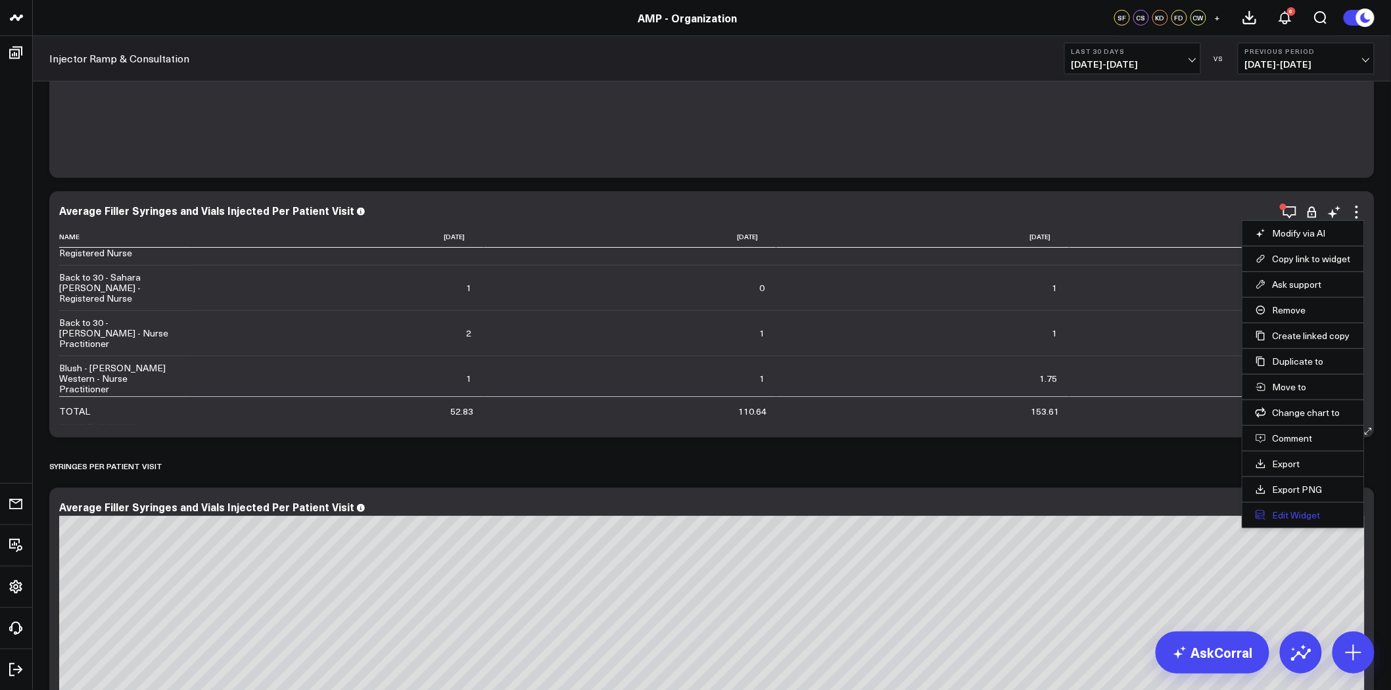
click at [1319, 513] on button "Edit Widget" at bounding box center [1302, 515] width 95 height 12
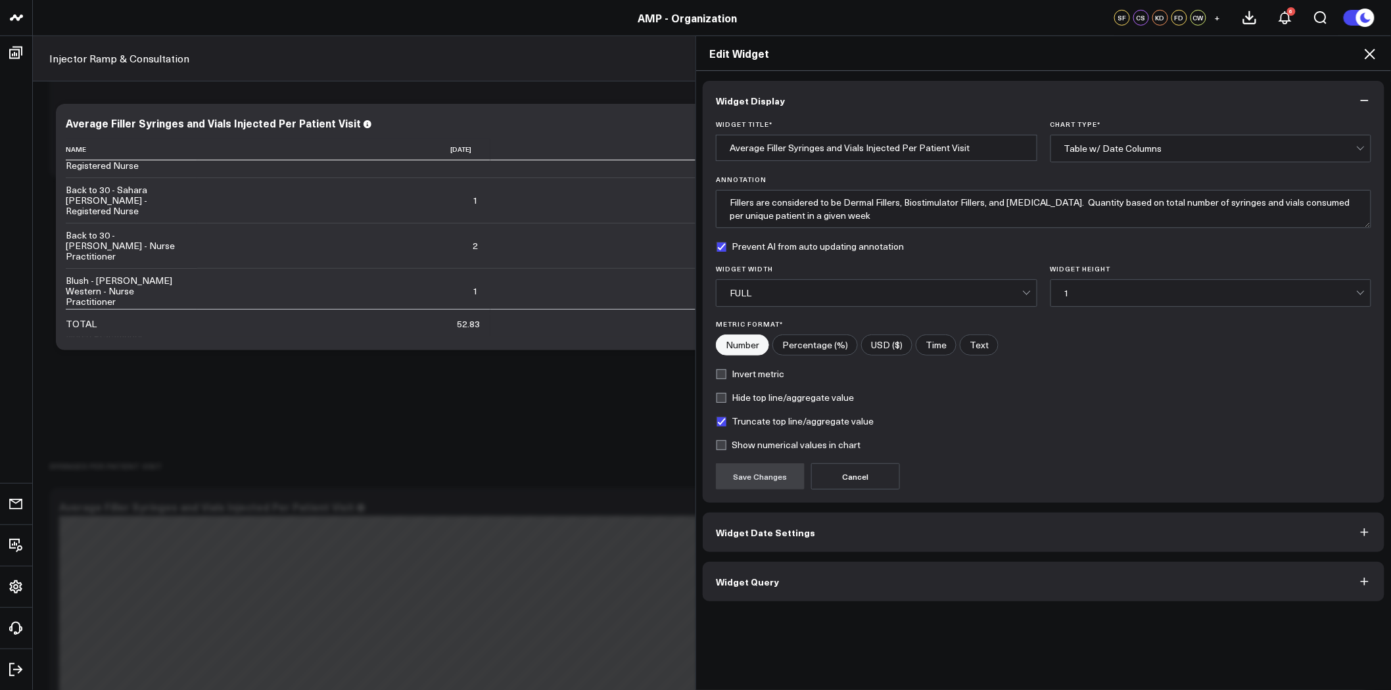
click at [881, 594] on button "Widget Query" at bounding box center [1044, 581] width 682 height 39
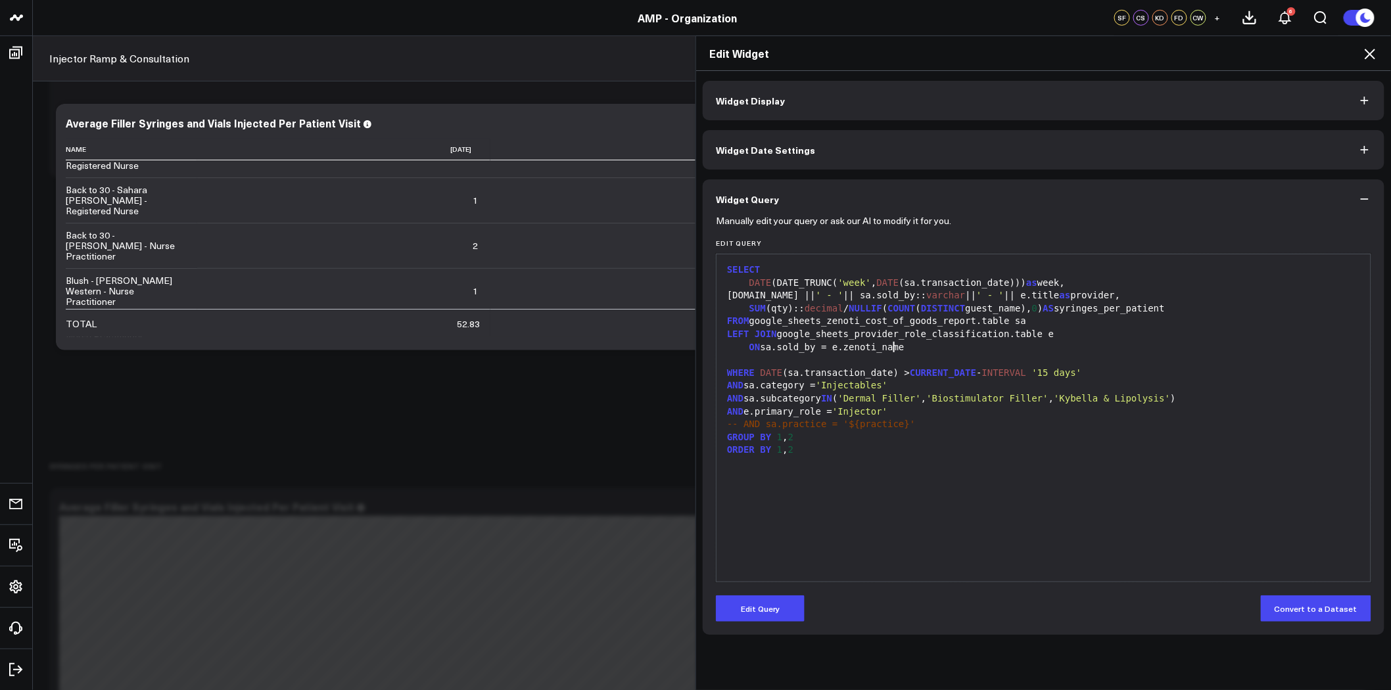
click at [943, 352] on div "ON sa.sold_by = e.zenoti_name" at bounding box center [1043, 347] width 641 height 13
drag, startPoint x: 1052, startPoint y: 335, endPoint x: 774, endPoint y: 337, distance: 278.7
click at [774, 337] on div "LEFT JOIN google_sheets_provider_role_classification.table e" at bounding box center [1043, 334] width 641 height 13
copy div "google_sheets_provider_role_classification.table e"
drag, startPoint x: 901, startPoint y: 350, endPoint x: 822, endPoint y: 346, distance: 78.3
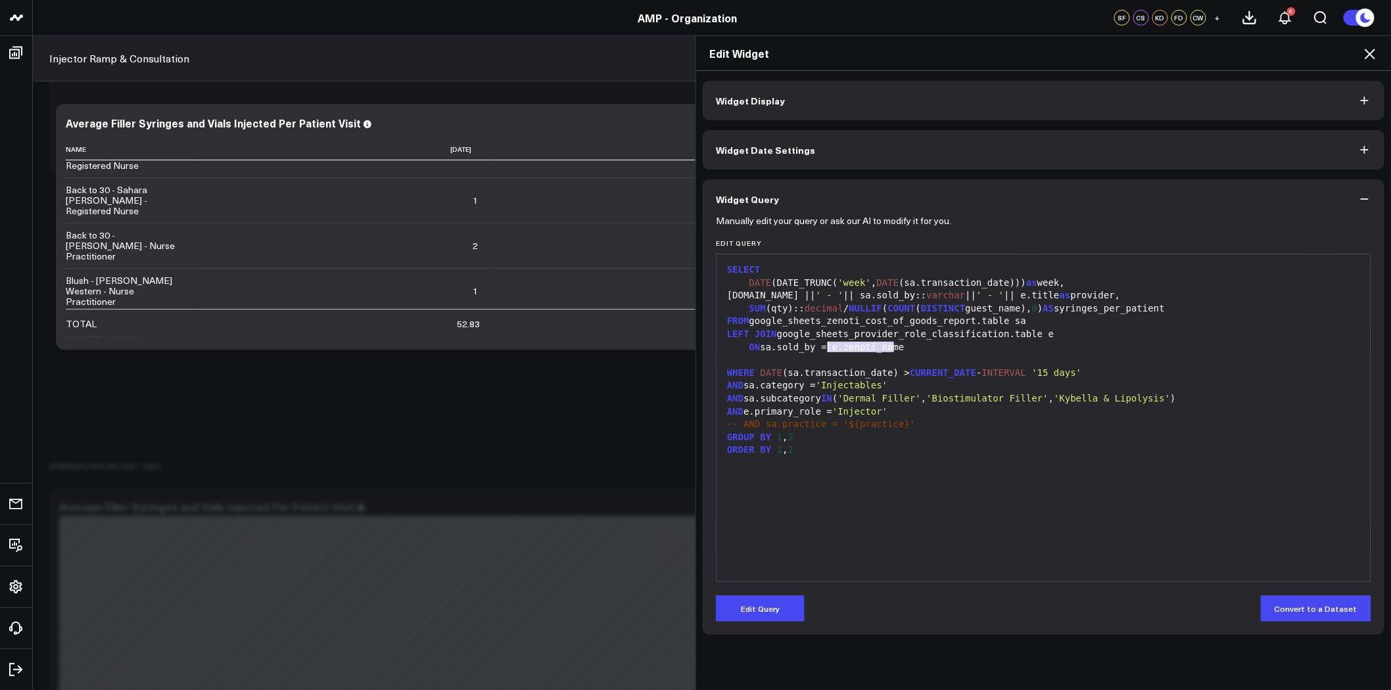
click at [822, 346] on div "ON sa.sold_by = e.zenoti_name" at bounding box center [1043, 347] width 641 height 13
copy div "e.zenoti_name"
click at [929, 403] on span "'Biostimulator Filler'" at bounding box center [987, 398] width 122 height 11
drag, startPoint x: 1035, startPoint y: 333, endPoint x: 774, endPoint y: 331, distance: 261.6
click at [774, 331] on div "LEFT JOIN google_sheets_provider_role_classification.table e" at bounding box center [1043, 334] width 641 height 13
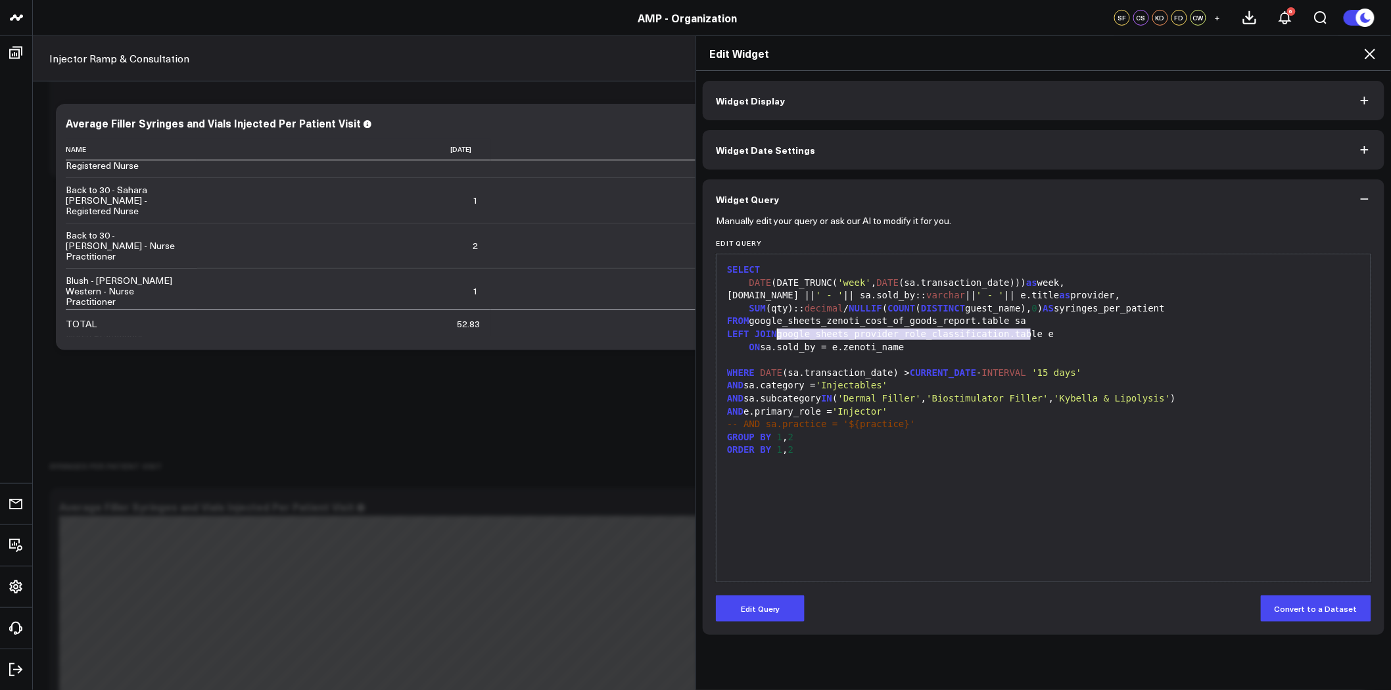
copy div "google_sheets_provider_role_classification.table e"
drag, startPoint x: 899, startPoint y: 348, endPoint x: 823, endPoint y: 350, distance: 75.6
click at [823, 350] on div "ON sa.sold_by = e.zenoti_name" at bounding box center [1043, 347] width 641 height 13
copy div "e.zenoti_name"
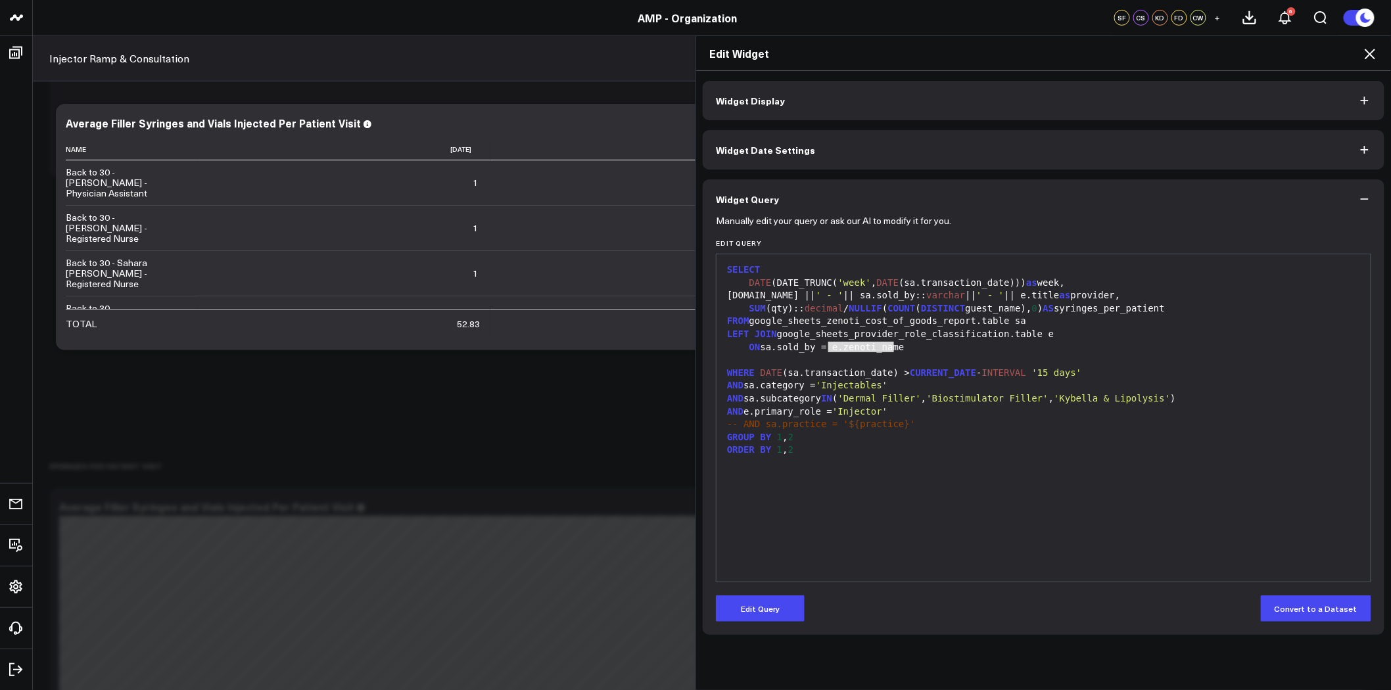
click at [1374, 57] on icon at bounding box center [1370, 54] width 11 height 11
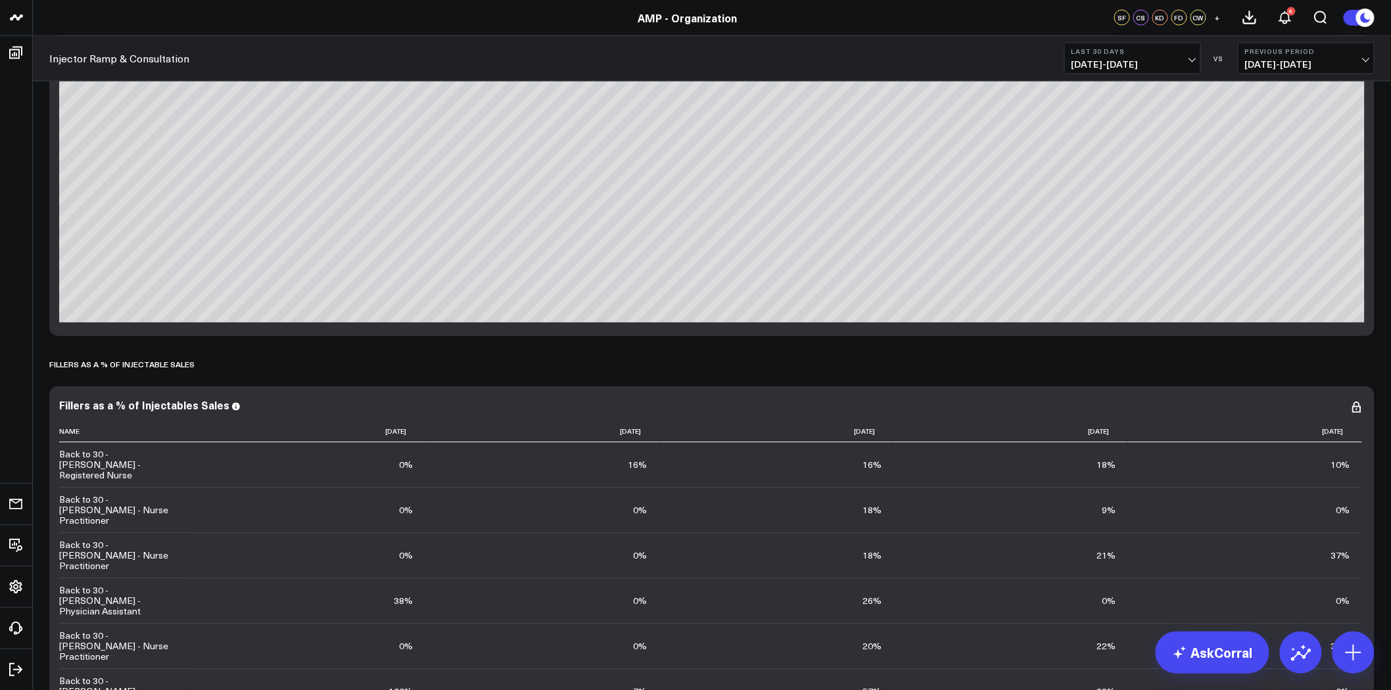
scroll to position [1168, 0]
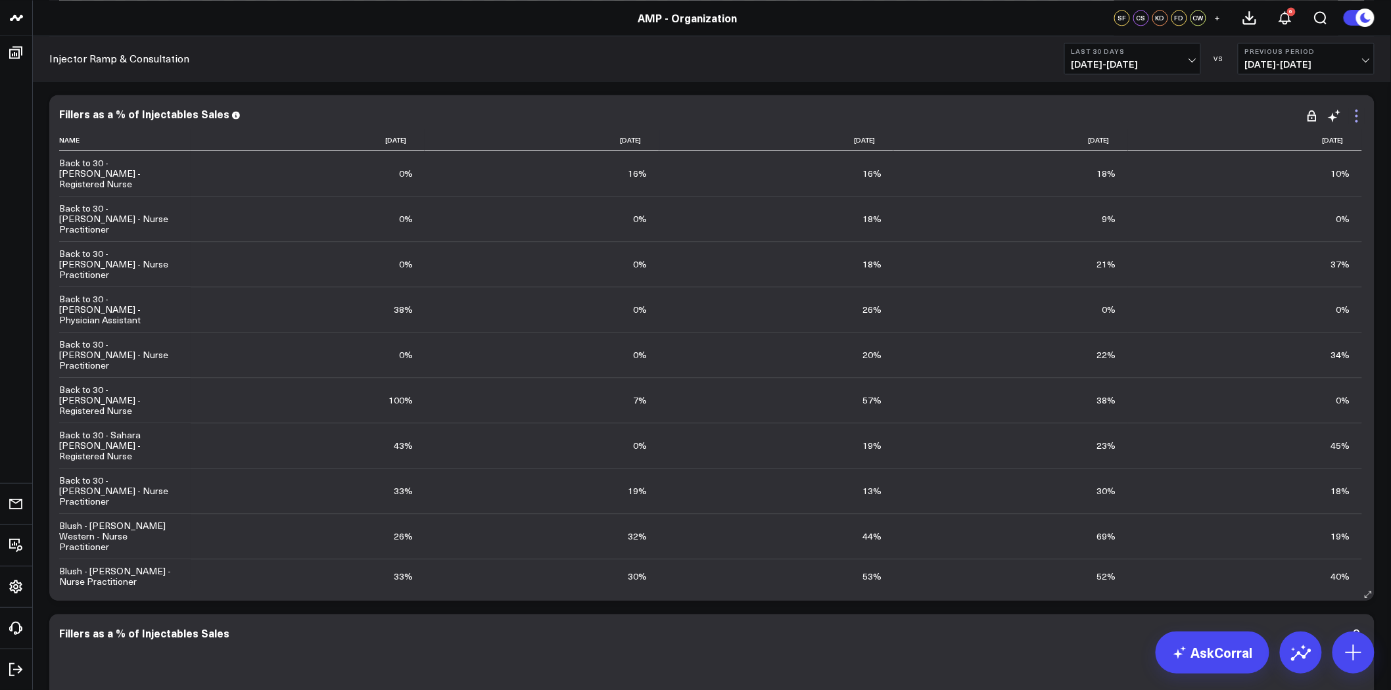
click at [1356, 114] on icon at bounding box center [1356, 115] width 3 height 3
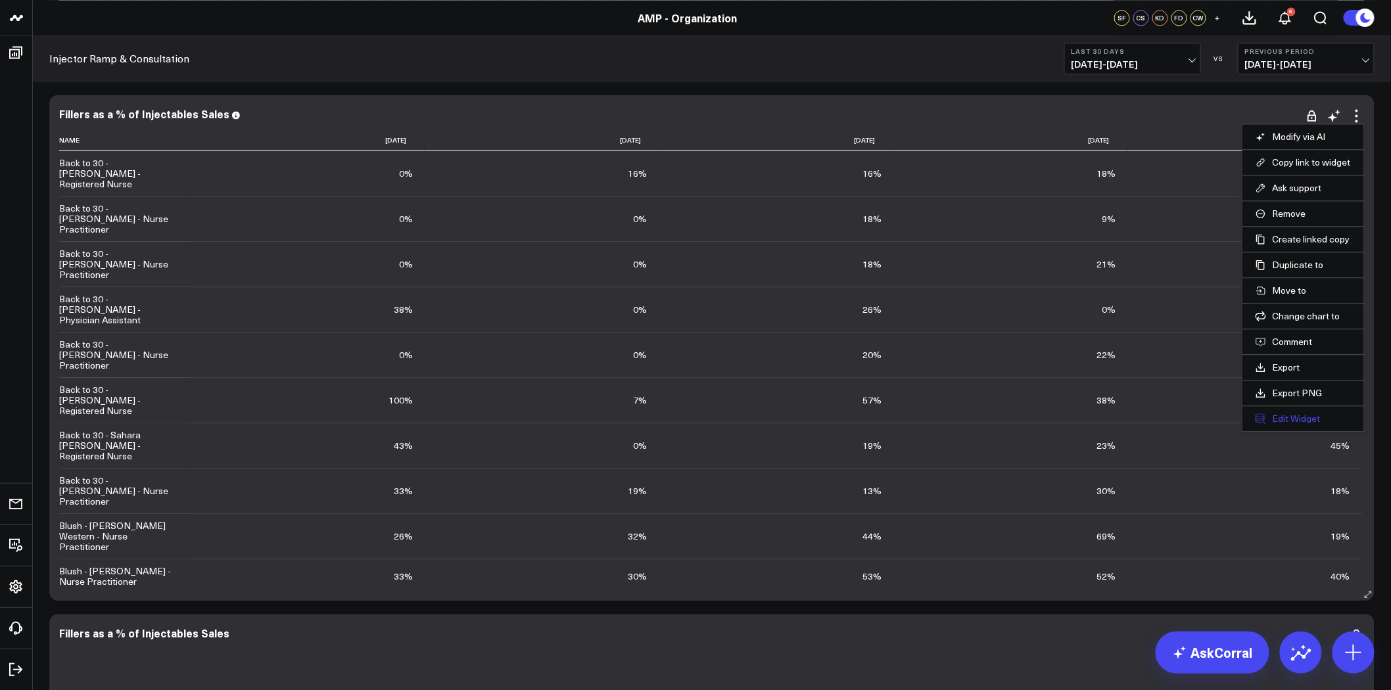
click at [1294, 416] on button "Edit Widget" at bounding box center [1302, 419] width 95 height 12
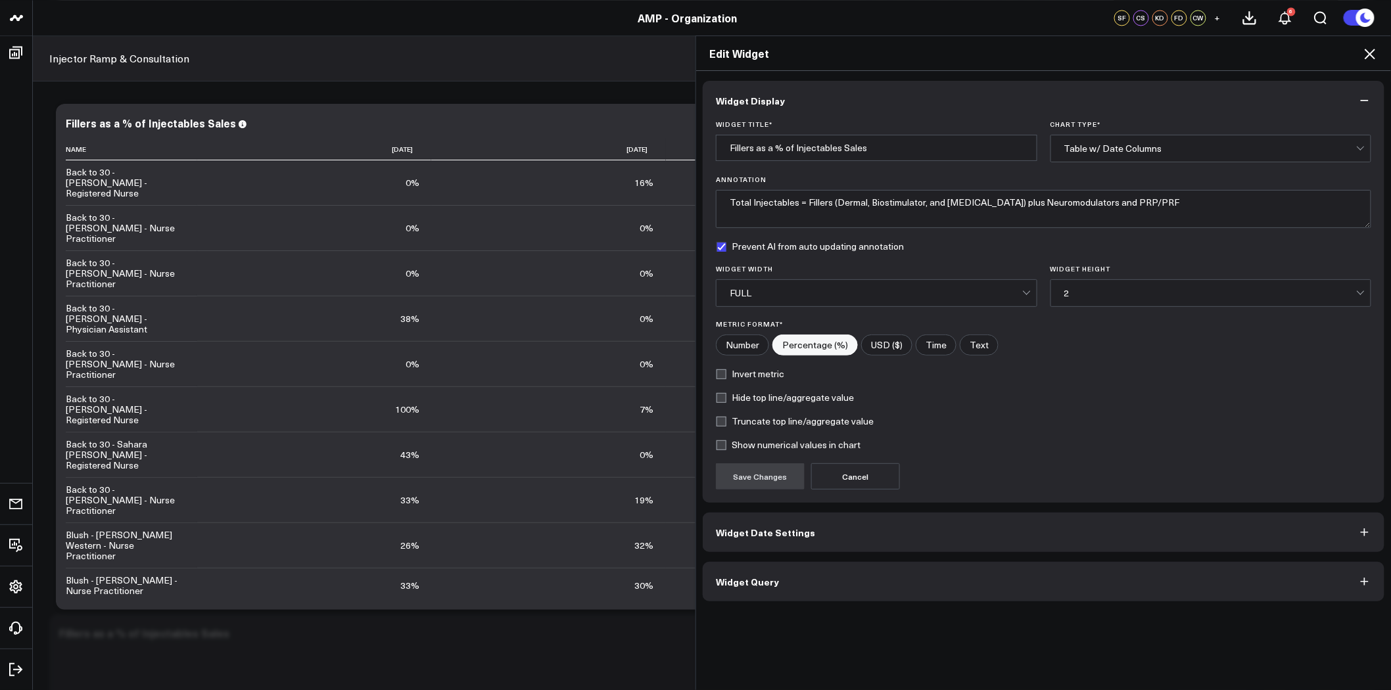
click at [893, 588] on button "Widget Query" at bounding box center [1044, 581] width 682 height 39
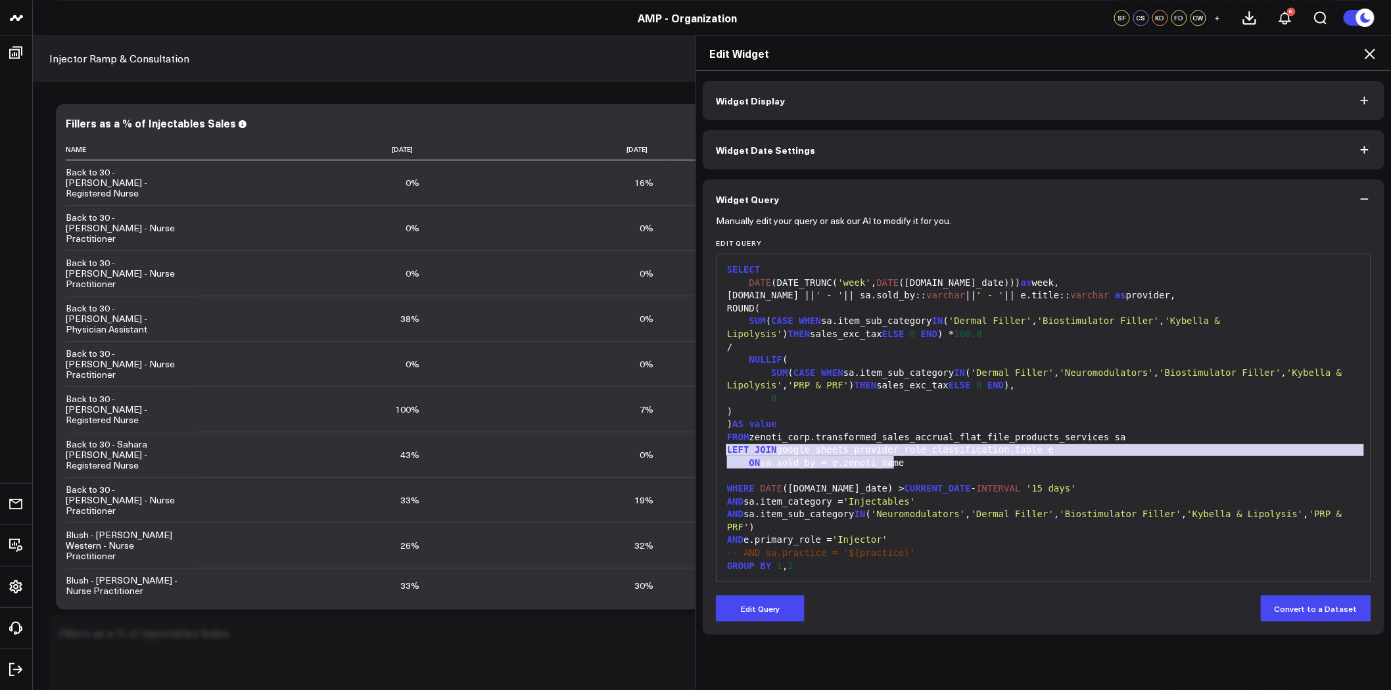
drag, startPoint x: 902, startPoint y: 463, endPoint x: 719, endPoint y: 452, distance: 183.7
click at [723, 452] on div "SELECT DATE (DATE_TRUNC( 'week' , DATE (sa.sale_date))) as week, e.center || ' …" at bounding box center [1043, 424] width 641 height 327
copy div "LEFT JOIN google_sheets_provider_role_classification.table e ON sa.sold_by = e.…"
click at [1361, 48] on h2 "Edit Widget" at bounding box center [1043, 53] width 668 height 14
click at [1375, 51] on icon at bounding box center [1370, 54] width 16 height 16
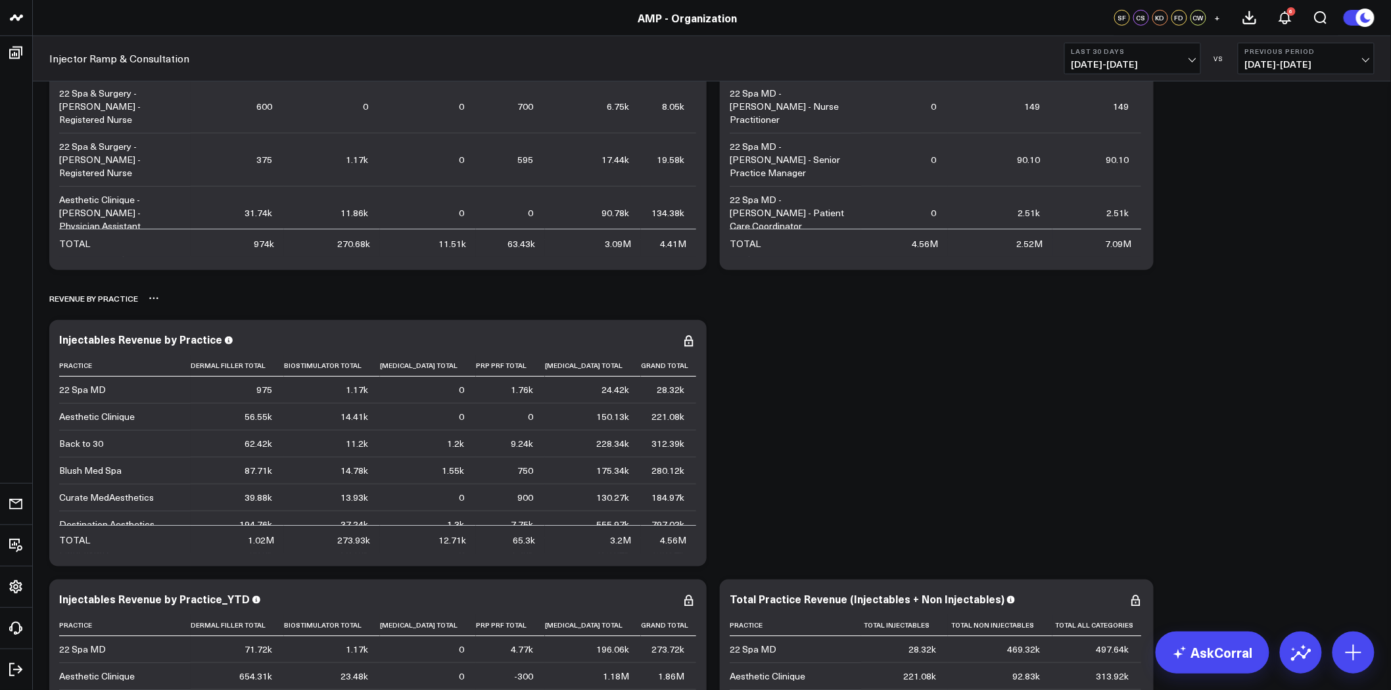
scroll to position [2178, 0]
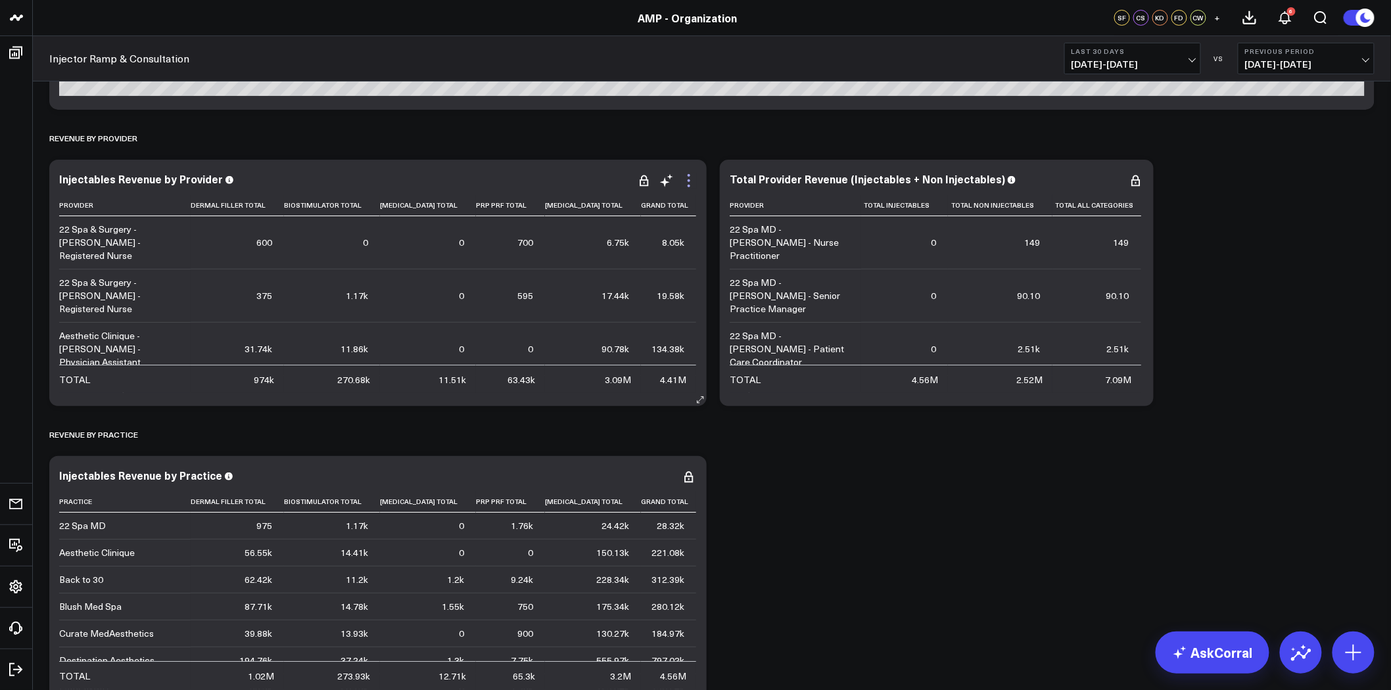
click at [691, 175] on icon at bounding box center [689, 181] width 16 height 16
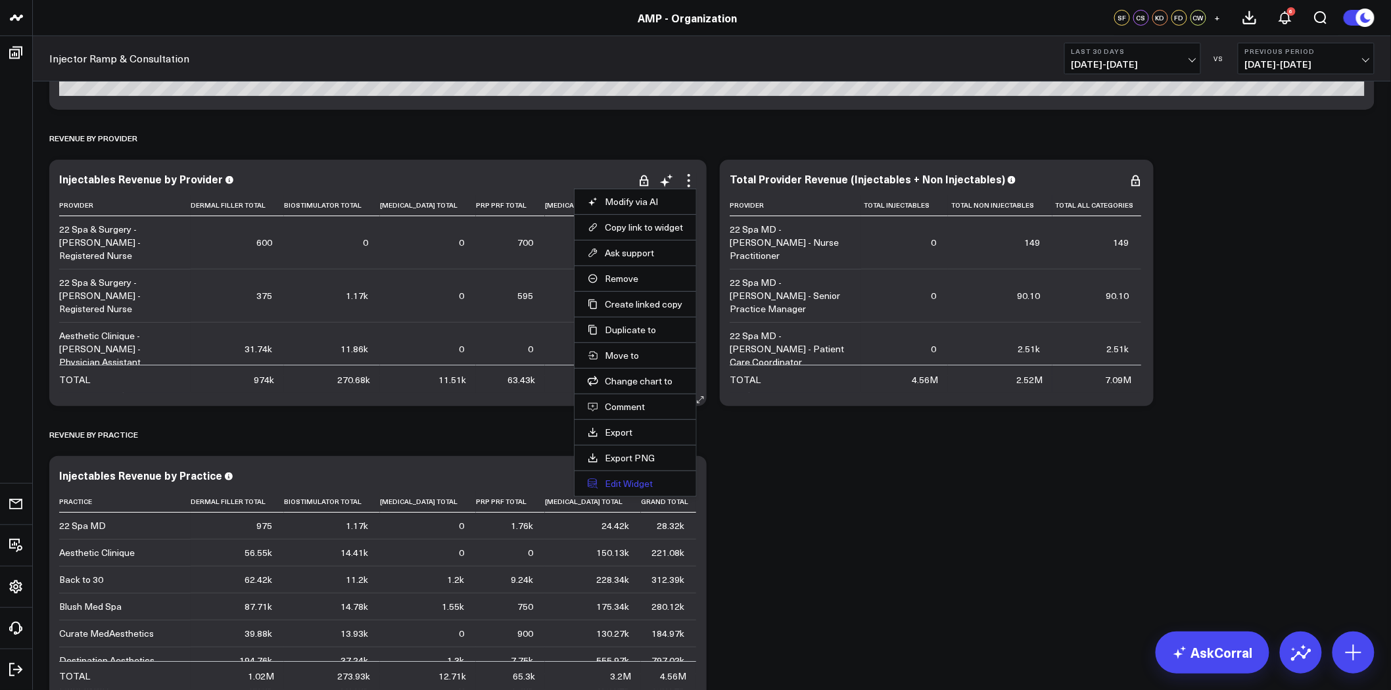
click at [629, 481] on button "Edit Widget" at bounding box center [635, 484] width 95 height 12
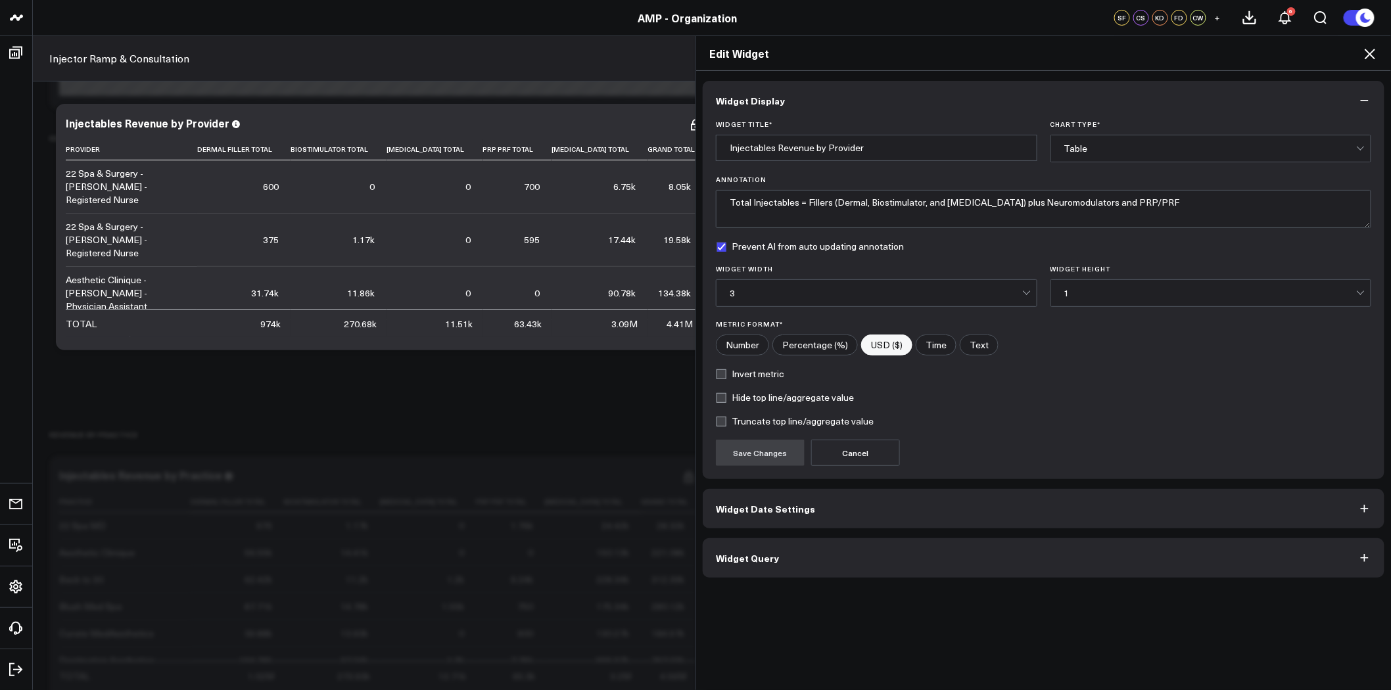
click at [889, 566] on button "Widget Query" at bounding box center [1044, 557] width 682 height 39
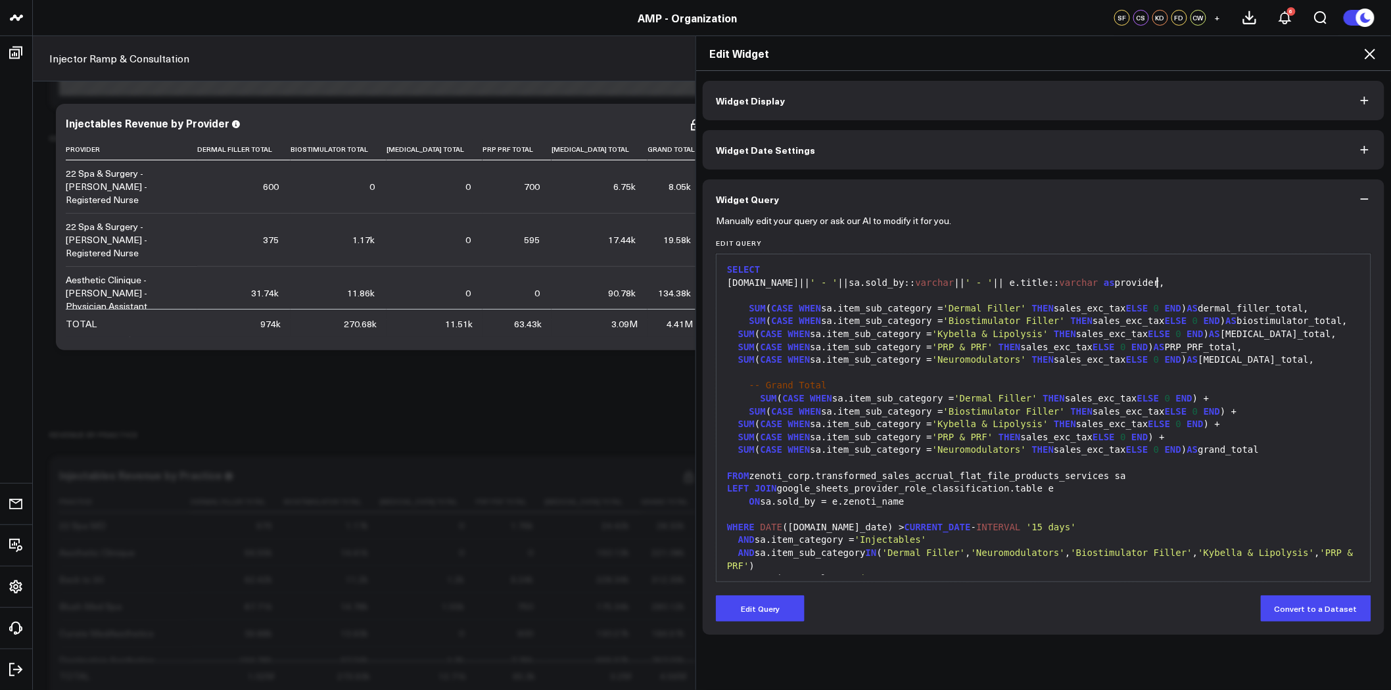
click at [1167, 277] on div "e.center|| ' - ' ||sa.sold_by:: varchar || ' - ' || e.title:: varchar as provid…" at bounding box center [1043, 283] width 641 height 13
drag, startPoint x: 1165, startPoint y: 281, endPoint x: 751, endPoint y: 284, distance: 414.1
click at [751, 284] on div "e.center|| ' - ' ||sa.sold_by:: varchar || ' - ' || e.title:: varchar as provid…" at bounding box center [1043, 283] width 641 height 13
copy div "e.center|| ' - ' ||sa.sold_by:: varchar || ' - ' || e.title:: varchar as provid…"
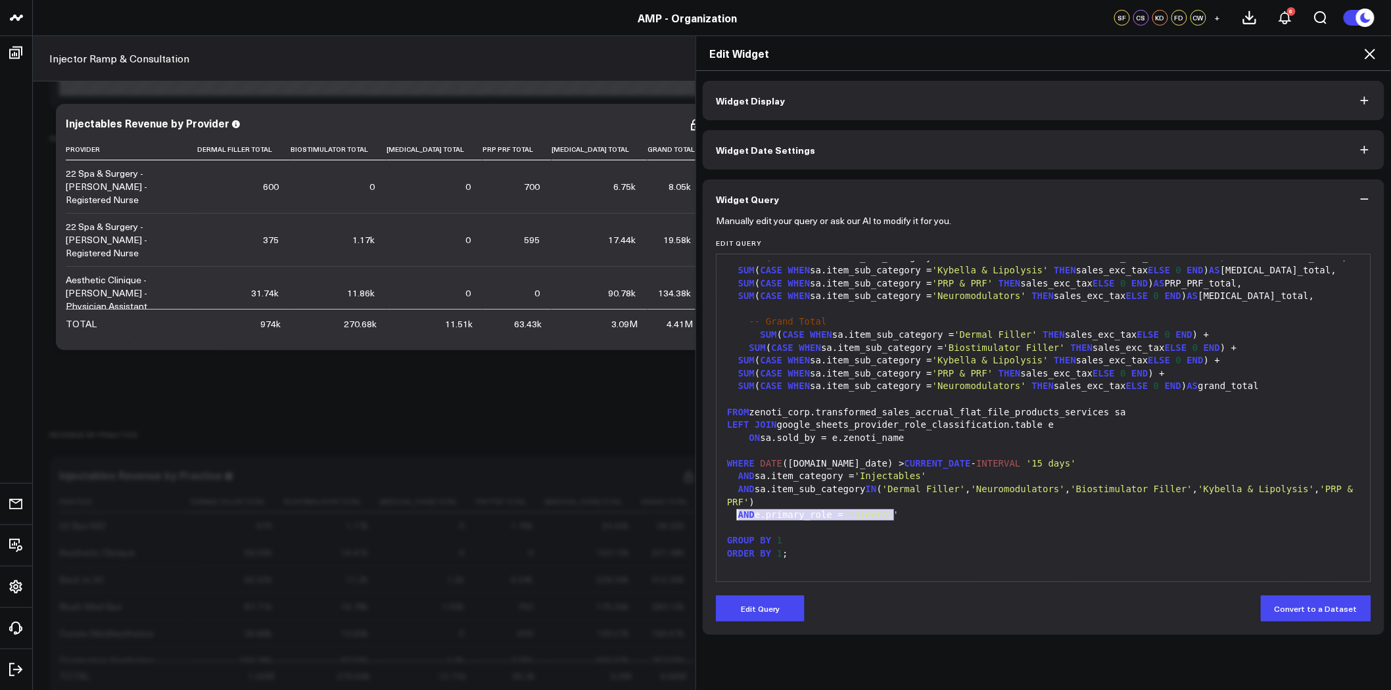
drag, startPoint x: 901, startPoint y: 517, endPoint x: 732, endPoint y: 515, distance: 168.3
click at [732, 515] on div "AND e.primary_role = 'Injector'" at bounding box center [1043, 515] width 641 height 13
copy div "AND e.primary_role = 'Injector'"
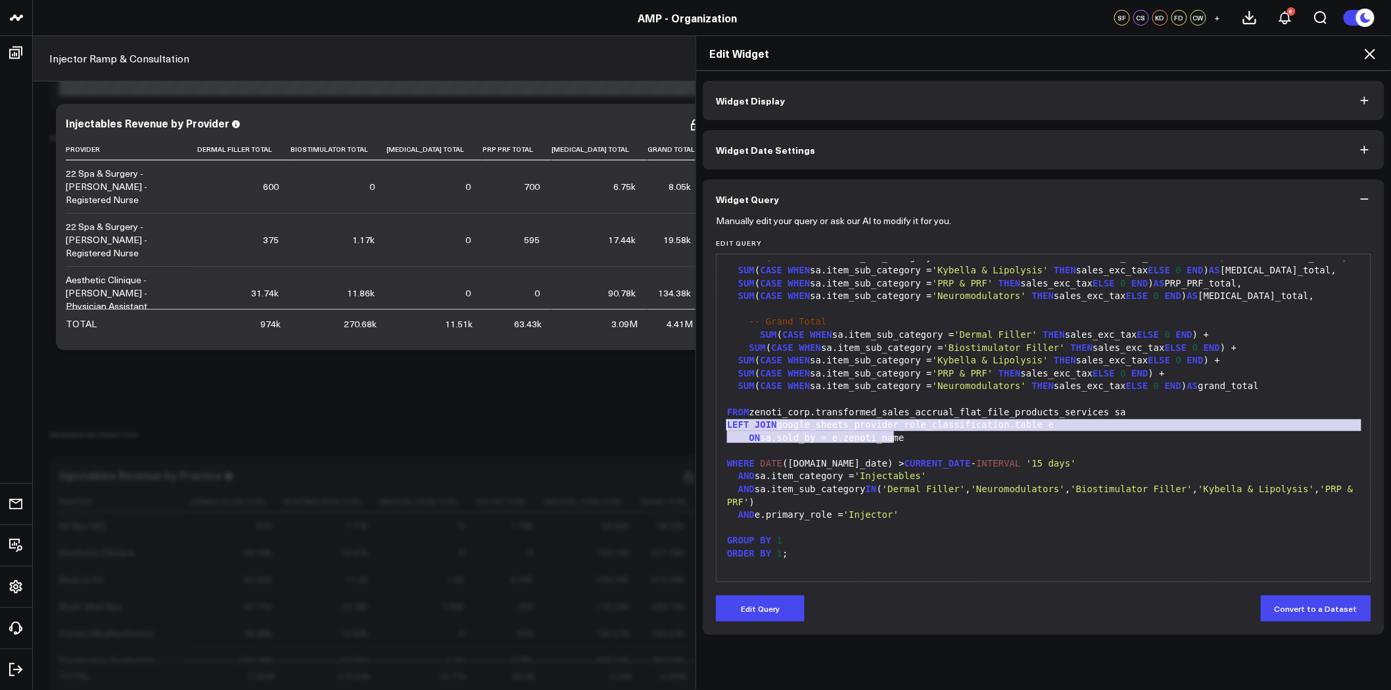
drag, startPoint x: 909, startPoint y: 438, endPoint x: 718, endPoint y: 427, distance: 190.9
click at [723, 427] on div "SELECT e.center|| ' - ' ||sa.sold_by:: varchar || ' - ' || e.title:: varchar as…" at bounding box center [1043, 386] width 641 height 379
copy div "LEFT JOIN google_sheets_provider_role_classification.table e ON sa.sold_by = e.…"
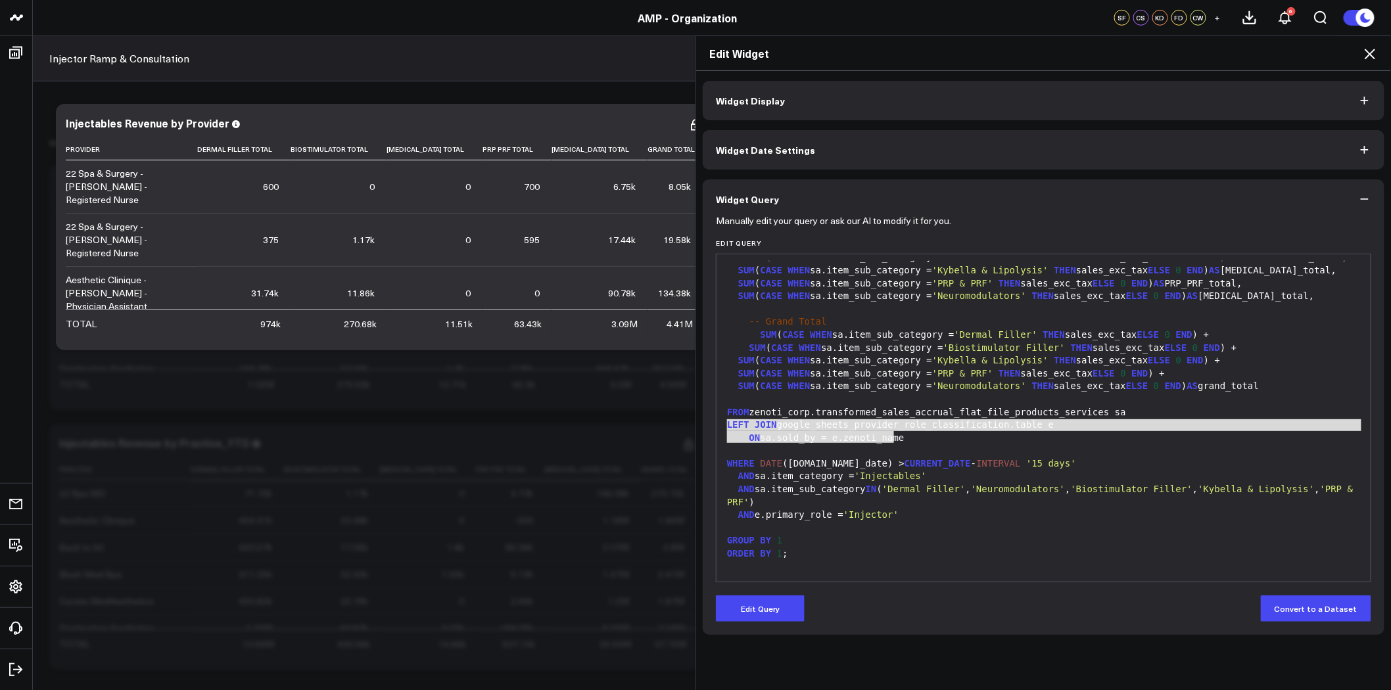
scroll to position [2178, 0]
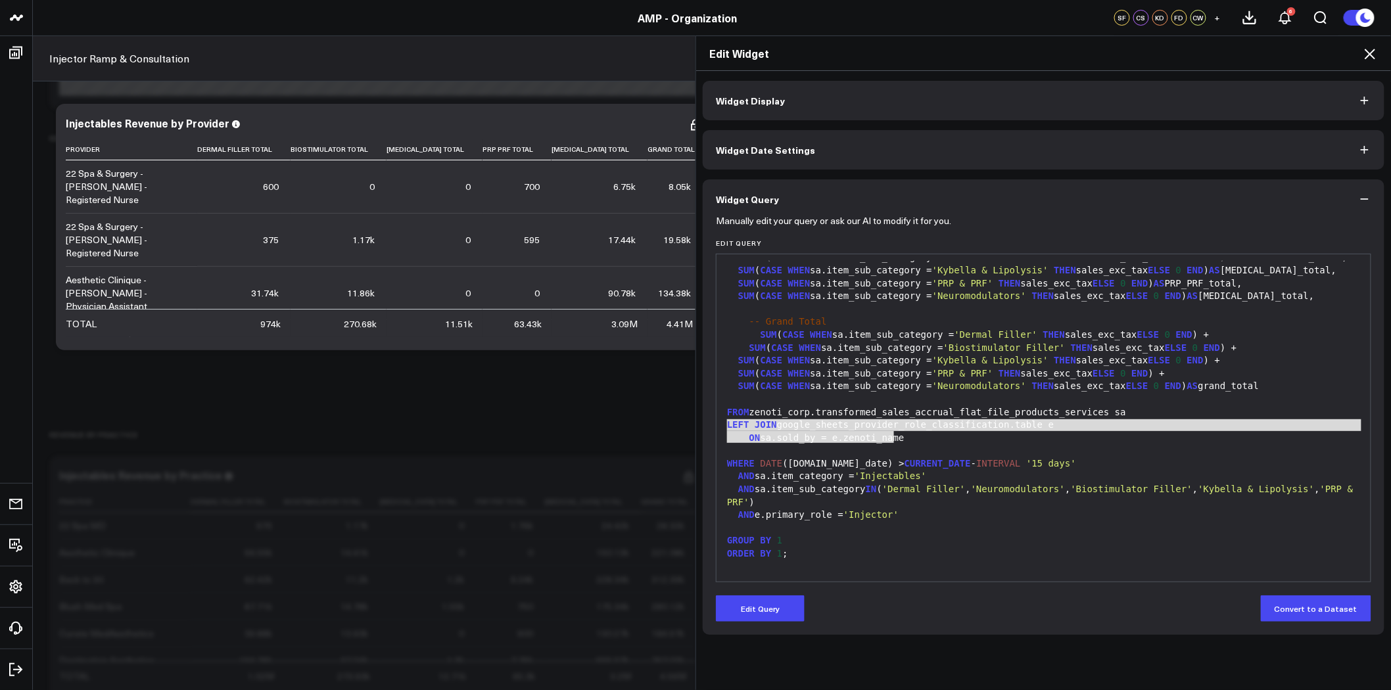
click at [1369, 51] on icon at bounding box center [1370, 54] width 16 height 16
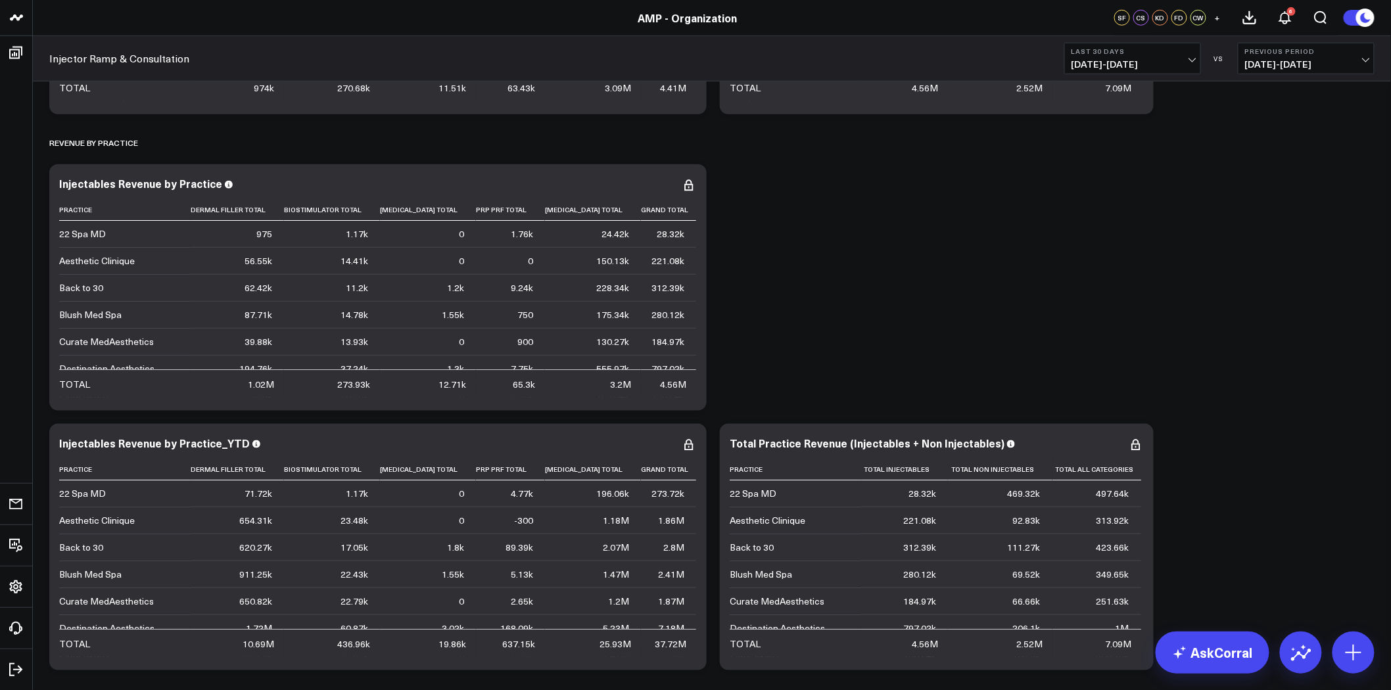
scroll to position [2178, 0]
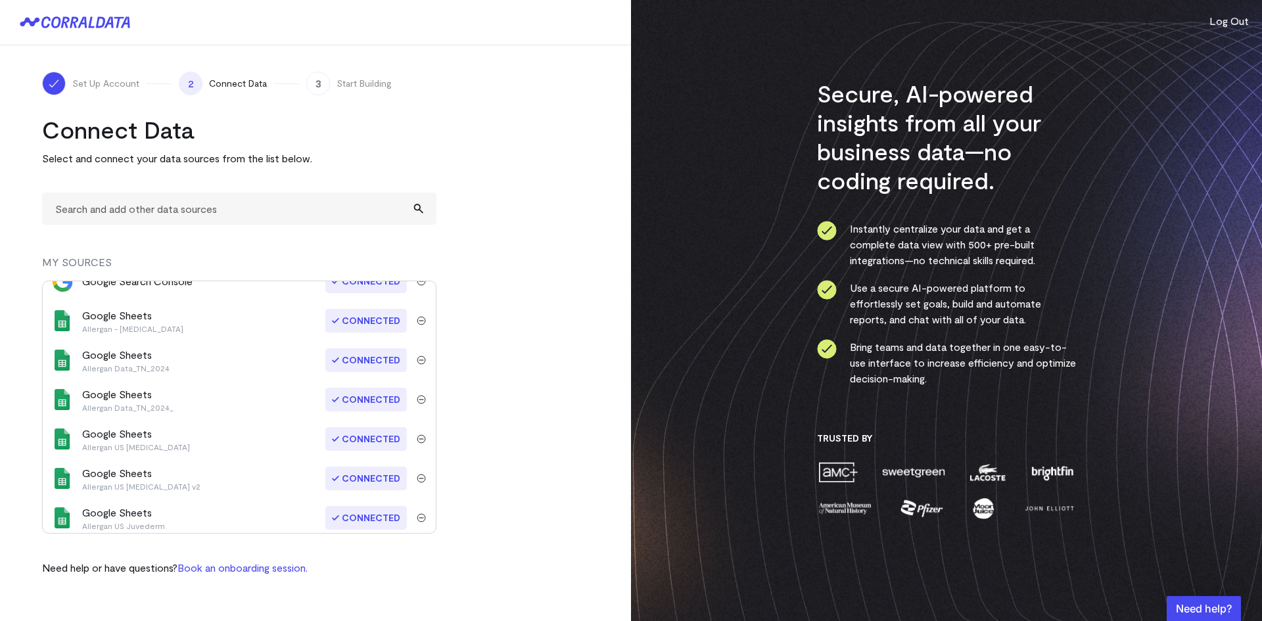
scroll to position [263, 0]
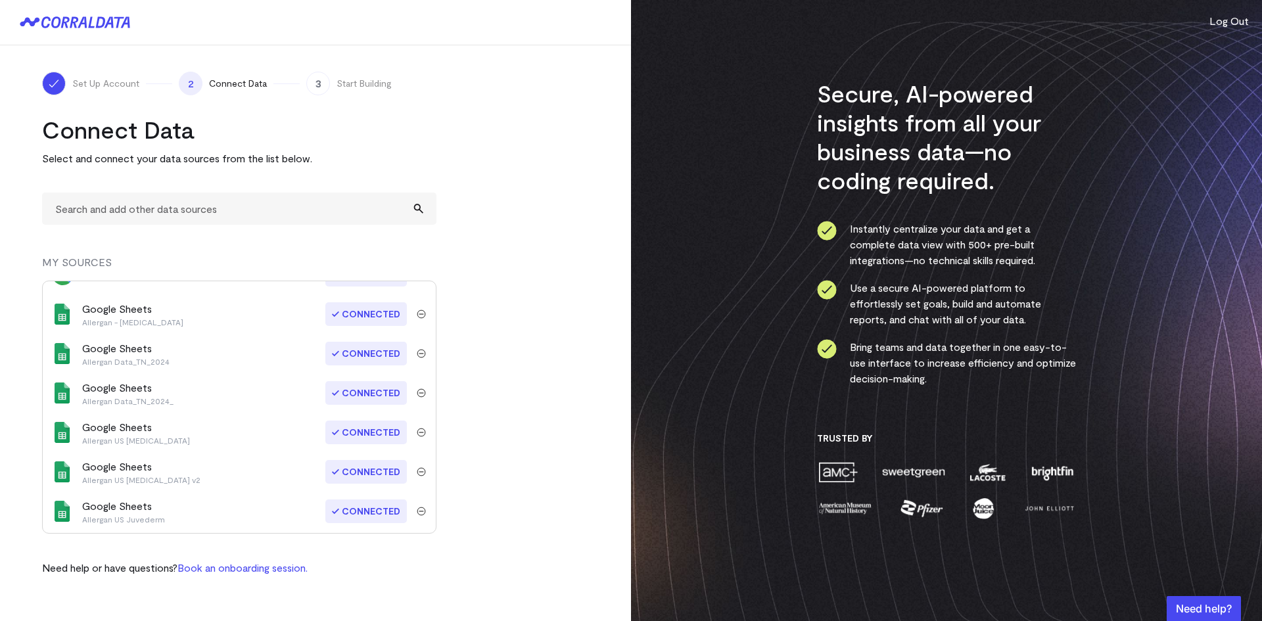
click at [134, 503] on div "Google Sheets Allergan US Juvederm" at bounding box center [123, 511] width 83 height 26
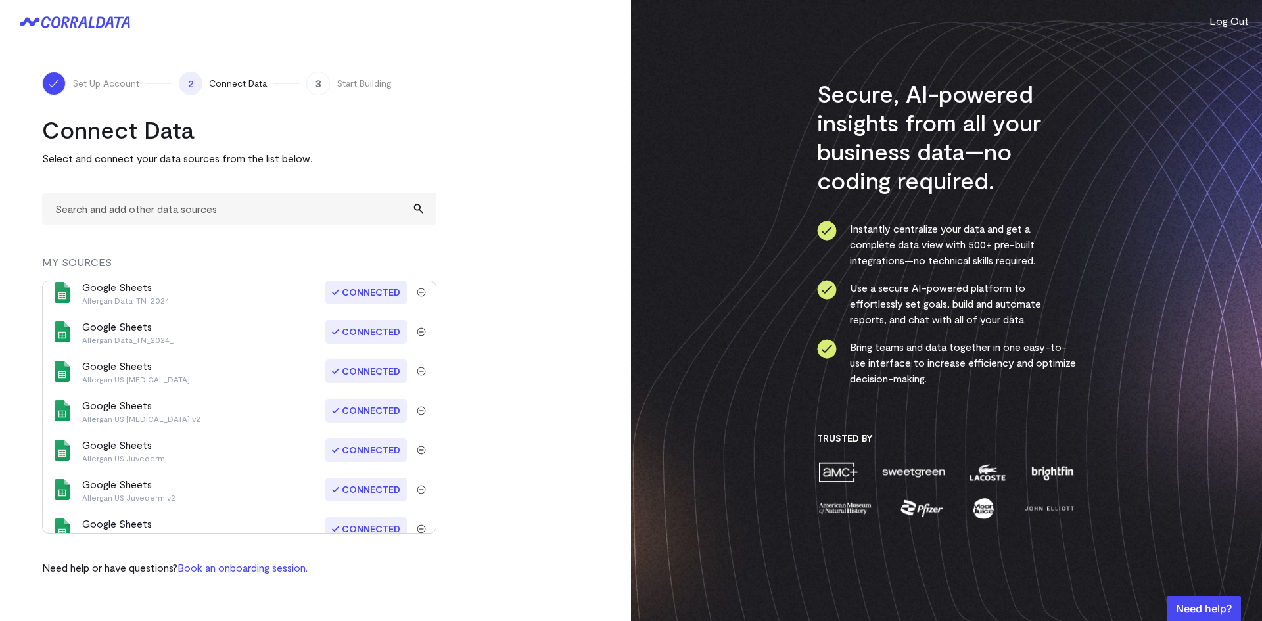
scroll to position [394, 0]
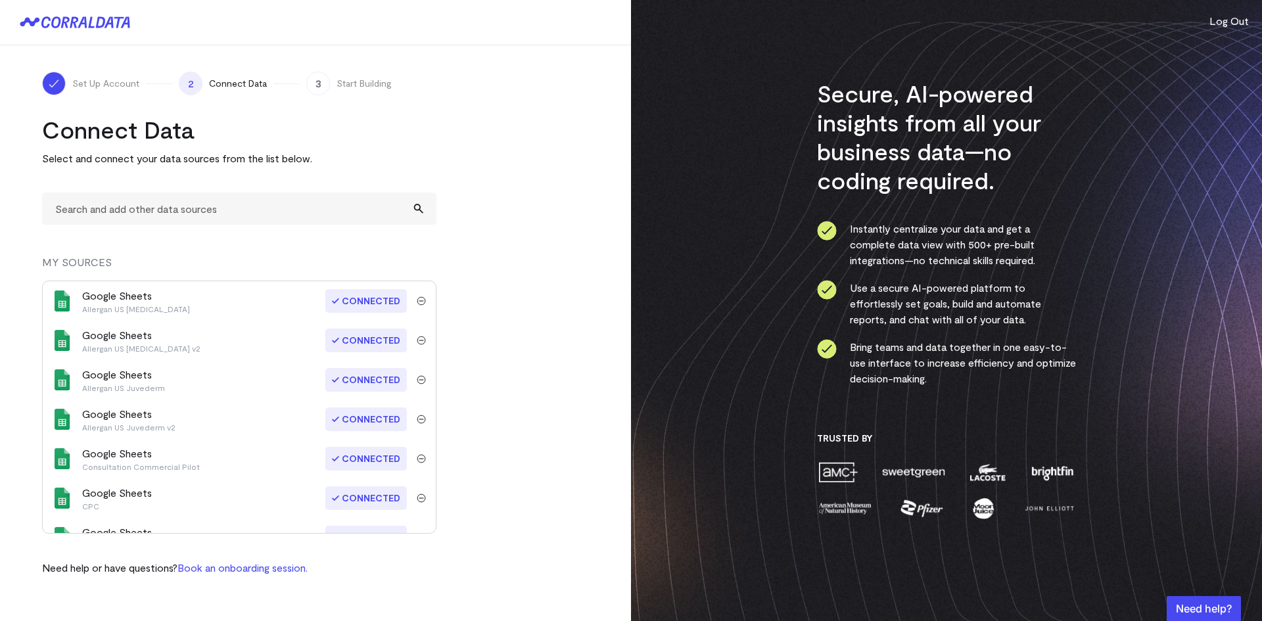
click at [136, 419] on div "Google Sheets Allergan US Juvederm v2" at bounding box center [128, 419] width 93 height 26
click at [126, 499] on div "Google Sheets CPC" at bounding box center [117, 498] width 70 height 26
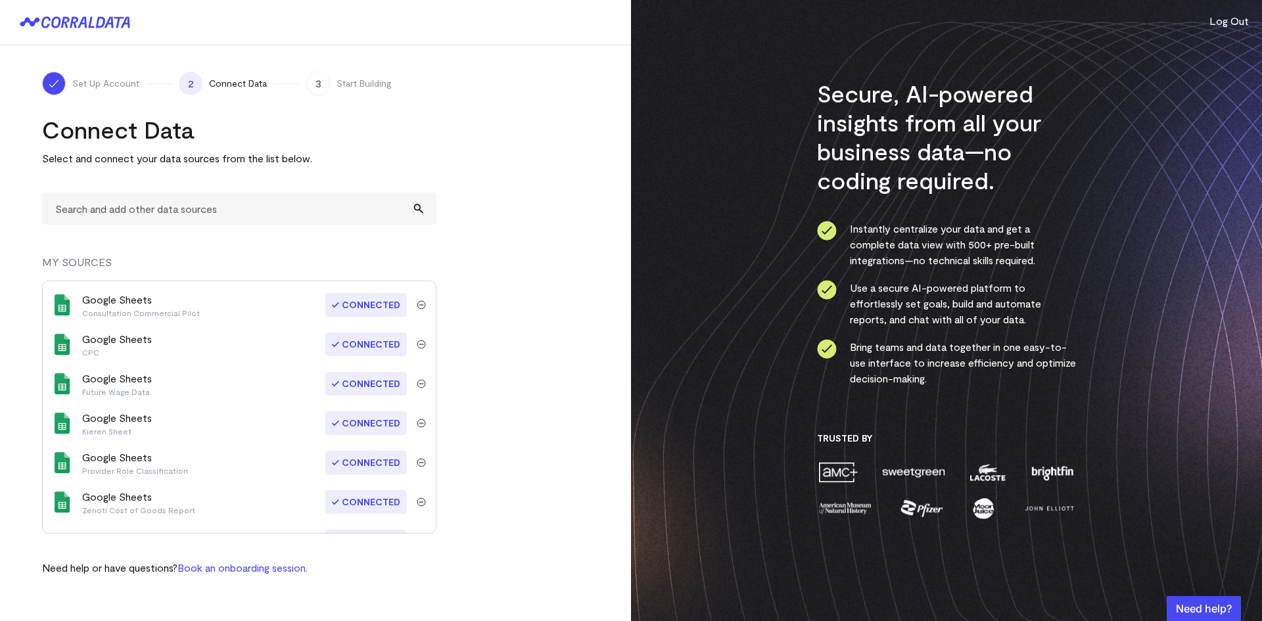
scroll to position [592, 0]
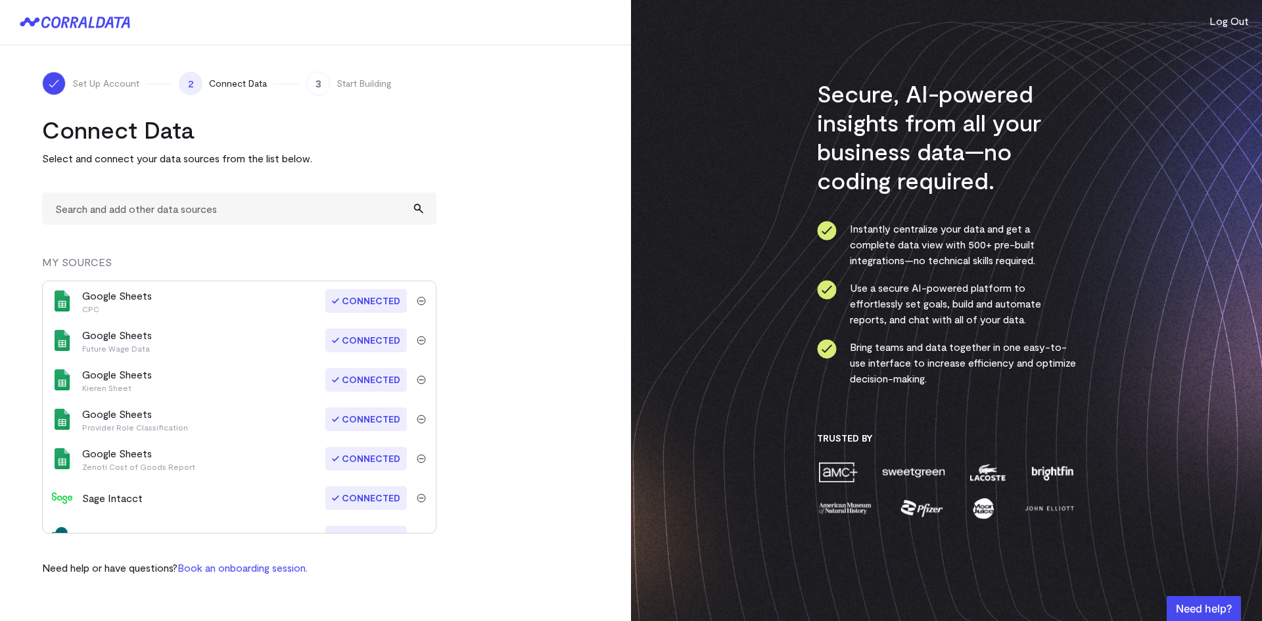
click at [145, 461] on p "Zenoti Cost of Goods Report" at bounding box center [138, 466] width 113 height 11
click at [137, 421] on div "Google Sheets Provider Role Classification" at bounding box center [135, 419] width 106 height 26
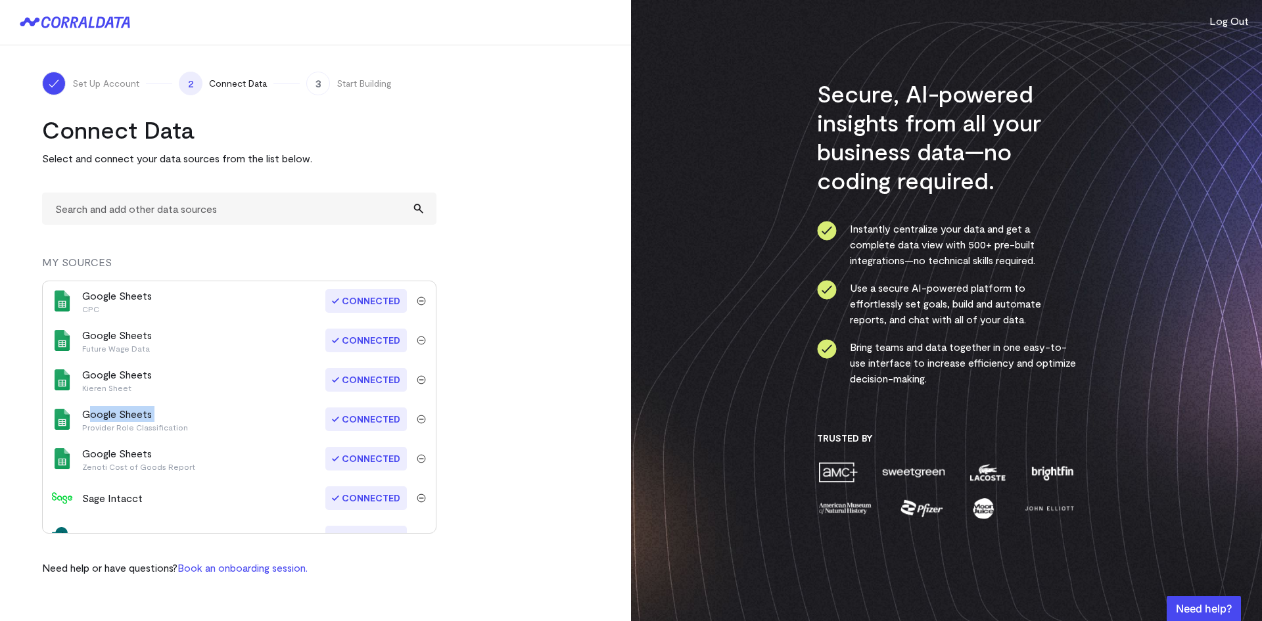
click at [137, 421] on div "Google Sheets Provider Role Classification" at bounding box center [135, 419] width 106 height 26
click at [375, 421] on span "Connected" at bounding box center [366, 420] width 82 height 24
click at [373, 459] on span "Connected" at bounding box center [366, 459] width 82 height 24
click at [129, 457] on div "Google Sheets Zenoti Cost of Goods Report" at bounding box center [138, 459] width 113 height 26
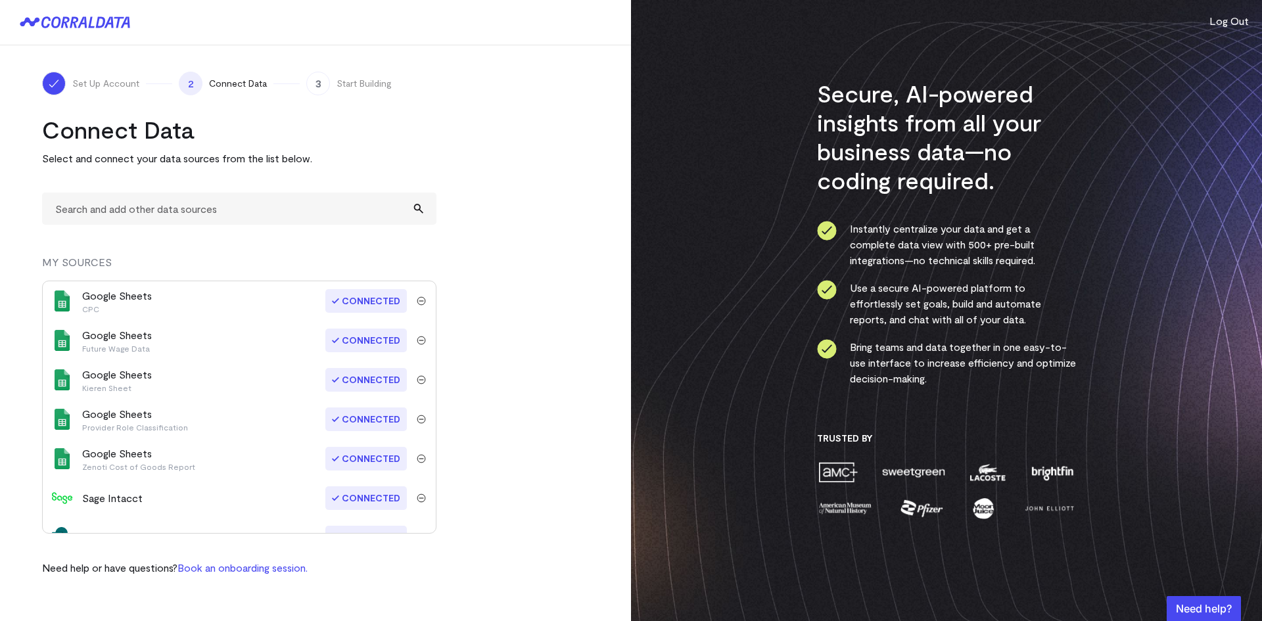
scroll to position [616, 0]
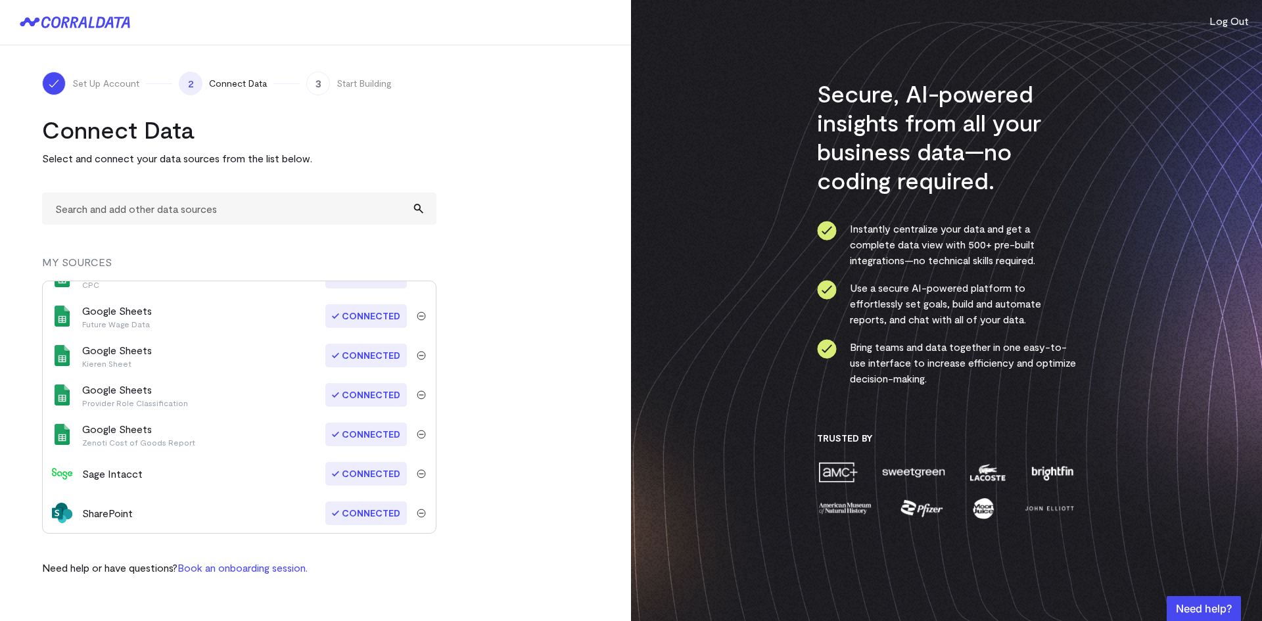
click at [417, 392] on img "submit" at bounding box center [421, 394] width 9 height 9
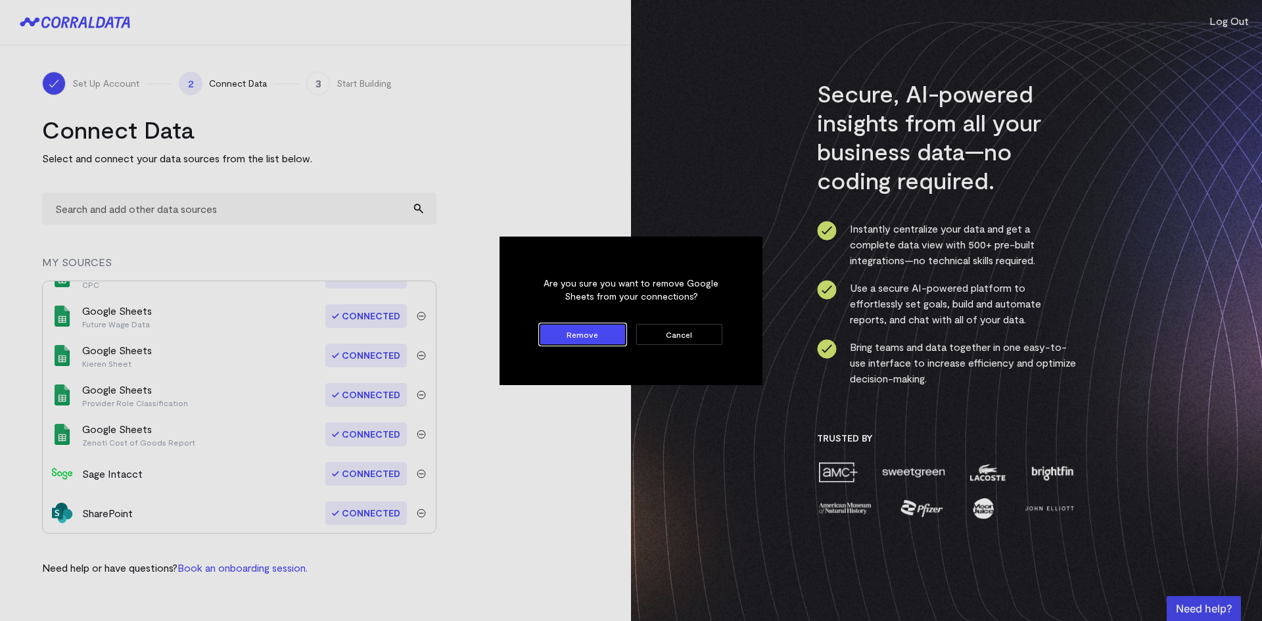
click at [703, 339] on button "Cancel" at bounding box center [679, 334] width 86 height 21
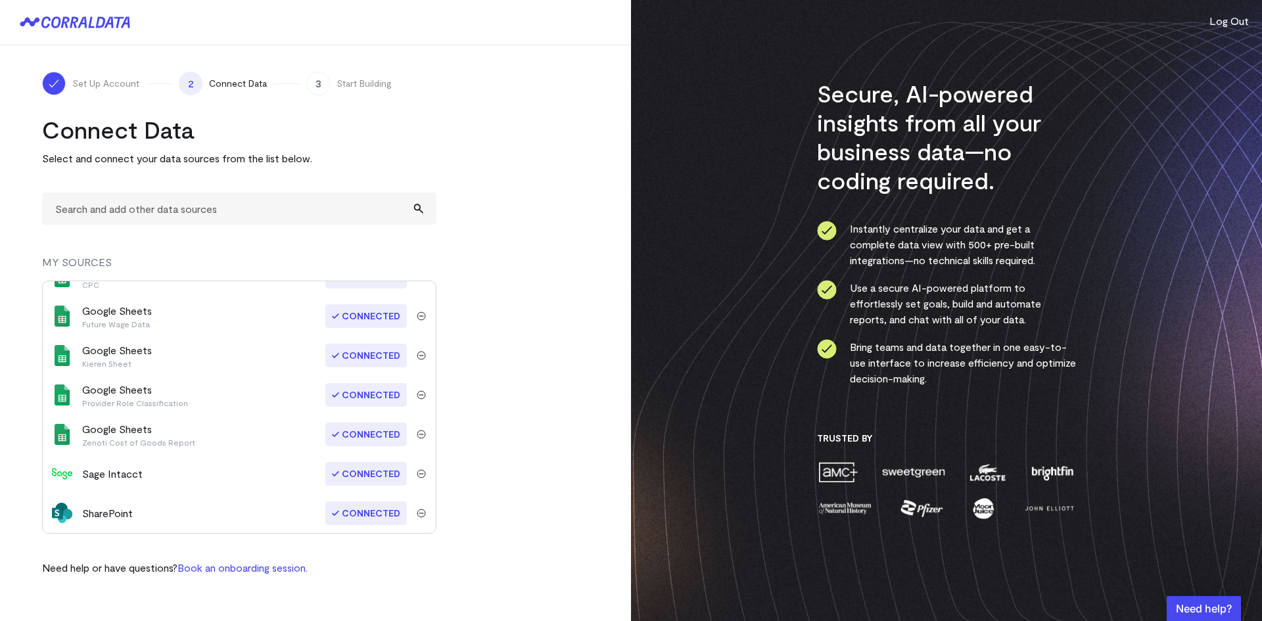
click at [501, 339] on turbo-frame "Connect Data Select and connect your data sources from the list below. MY SOURC…" at bounding box center [315, 345] width 547 height 461
click at [145, 398] on p "Provider Role Classification" at bounding box center [135, 403] width 106 height 11
click at [417, 393] on img "submit" at bounding box center [421, 394] width 9 height 9
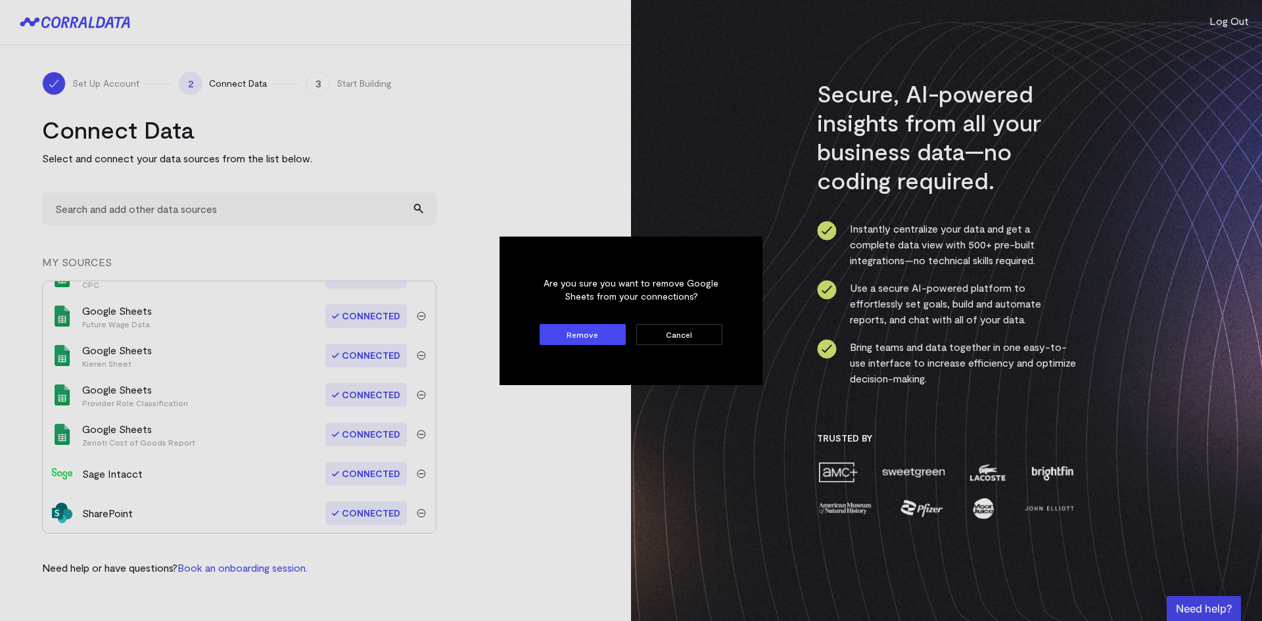
click at [589, 336] on button "Remove" at bounding box center [583, 334] width 86 height 21
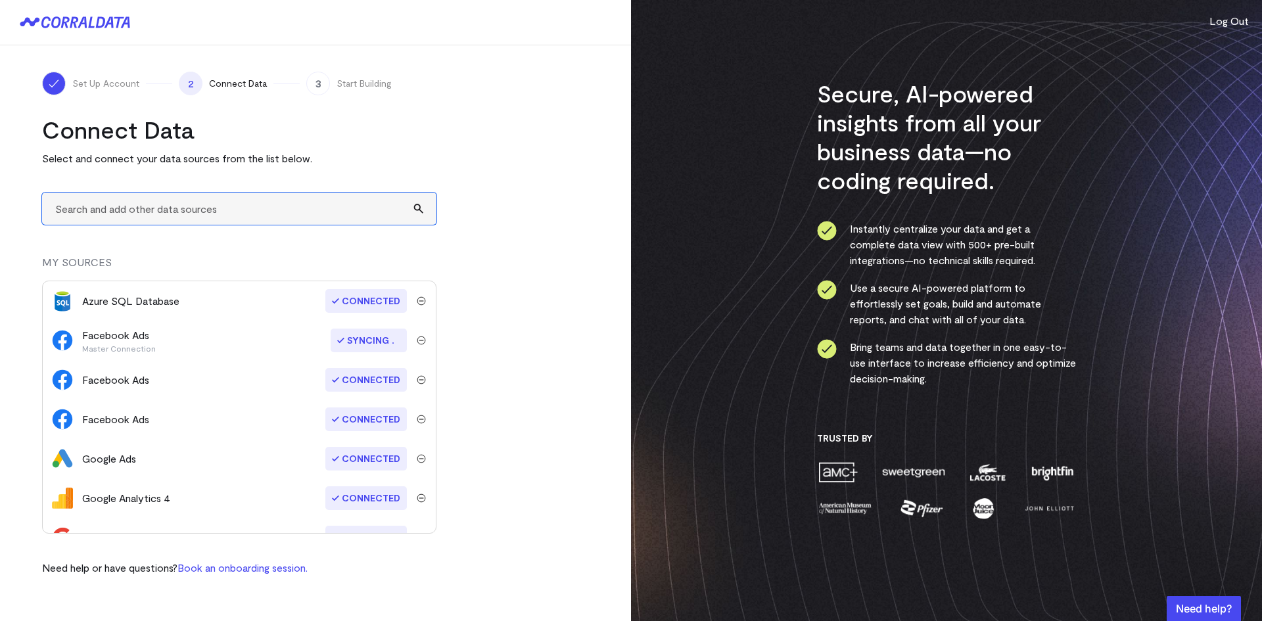
click at [258, 203] on input "text" at bounding box center [239, 209] width 394 height 32
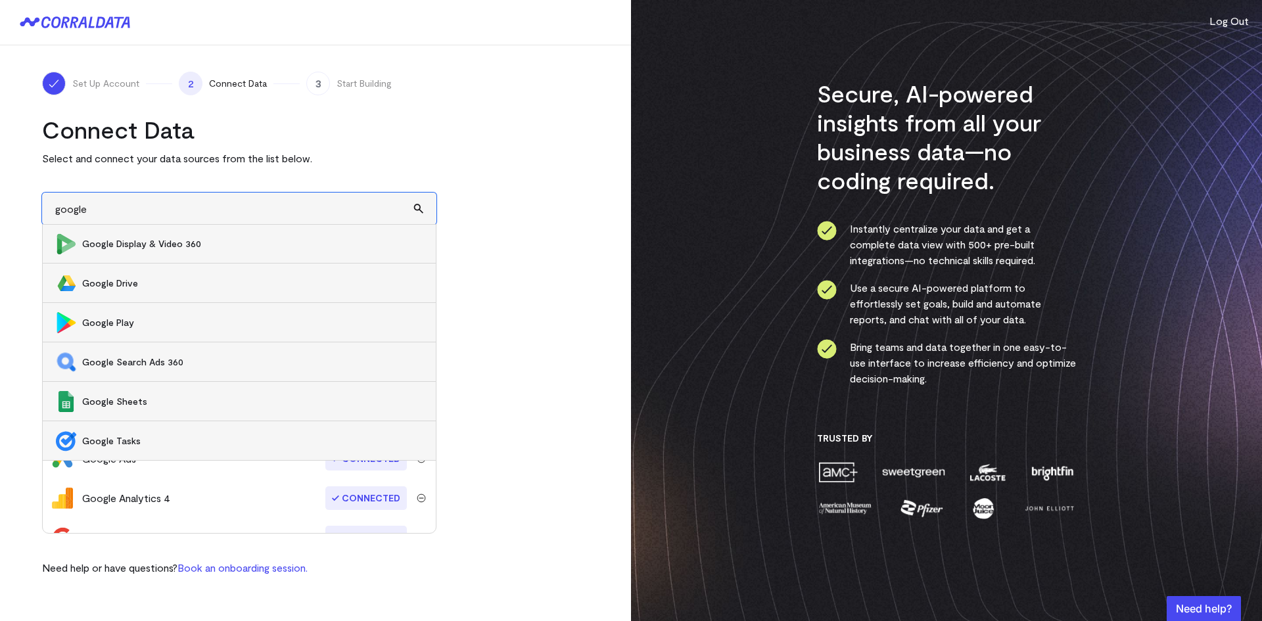
scroll to position [475, 0]
click at [227, 403] on span "Google Sheets" at bounding box center [252, 400] width 340 height 13
type input "Google Sheets"
